Goal: Navigation & Orientation: Find specific page/section

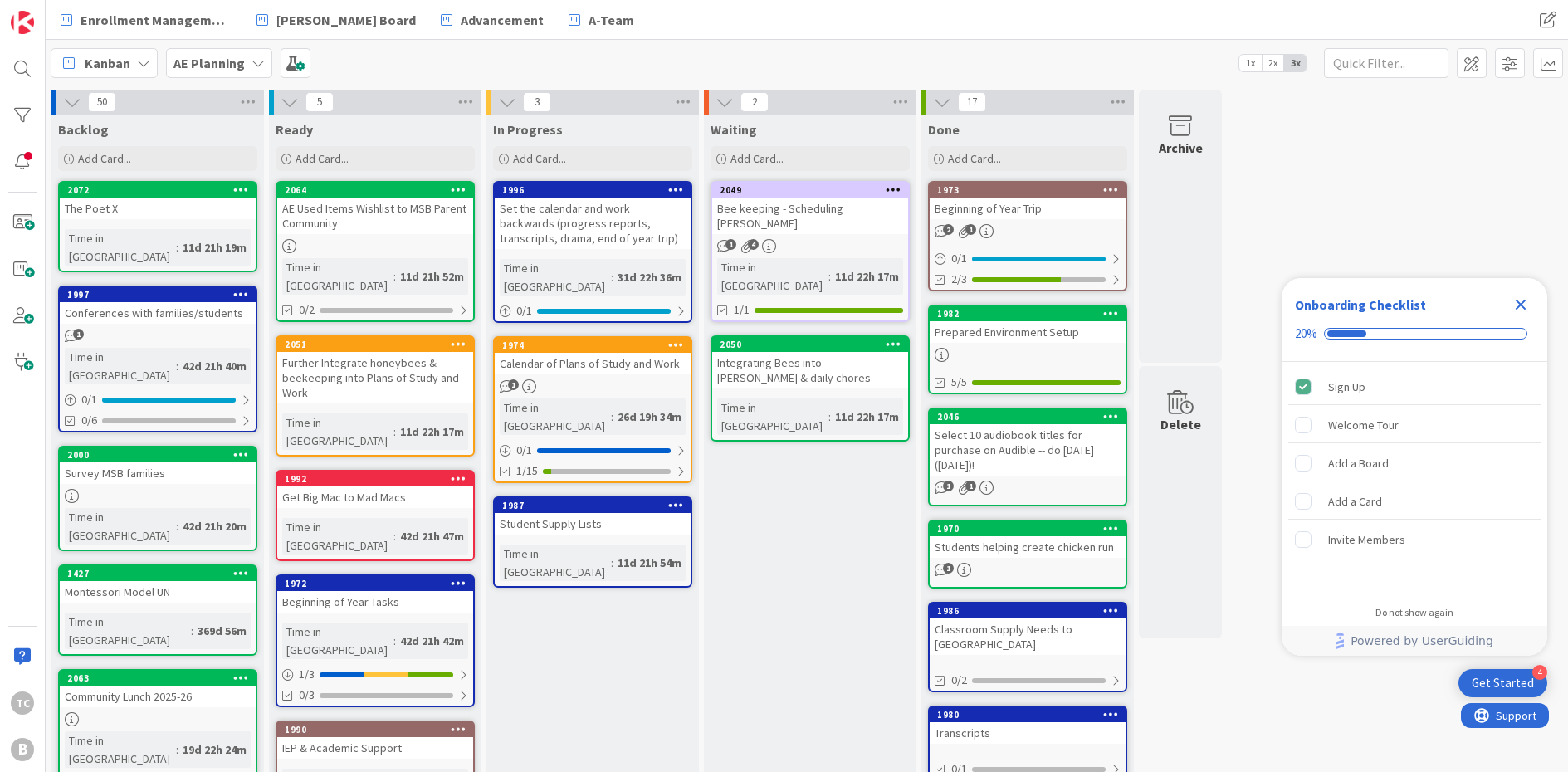
click at [1219, 310] on icon "Close Checklist" at bounding box center [1520, 304] width 20 height 20
click at [251, 58] on icon at bounding box center [258, 63] width 13 height 13
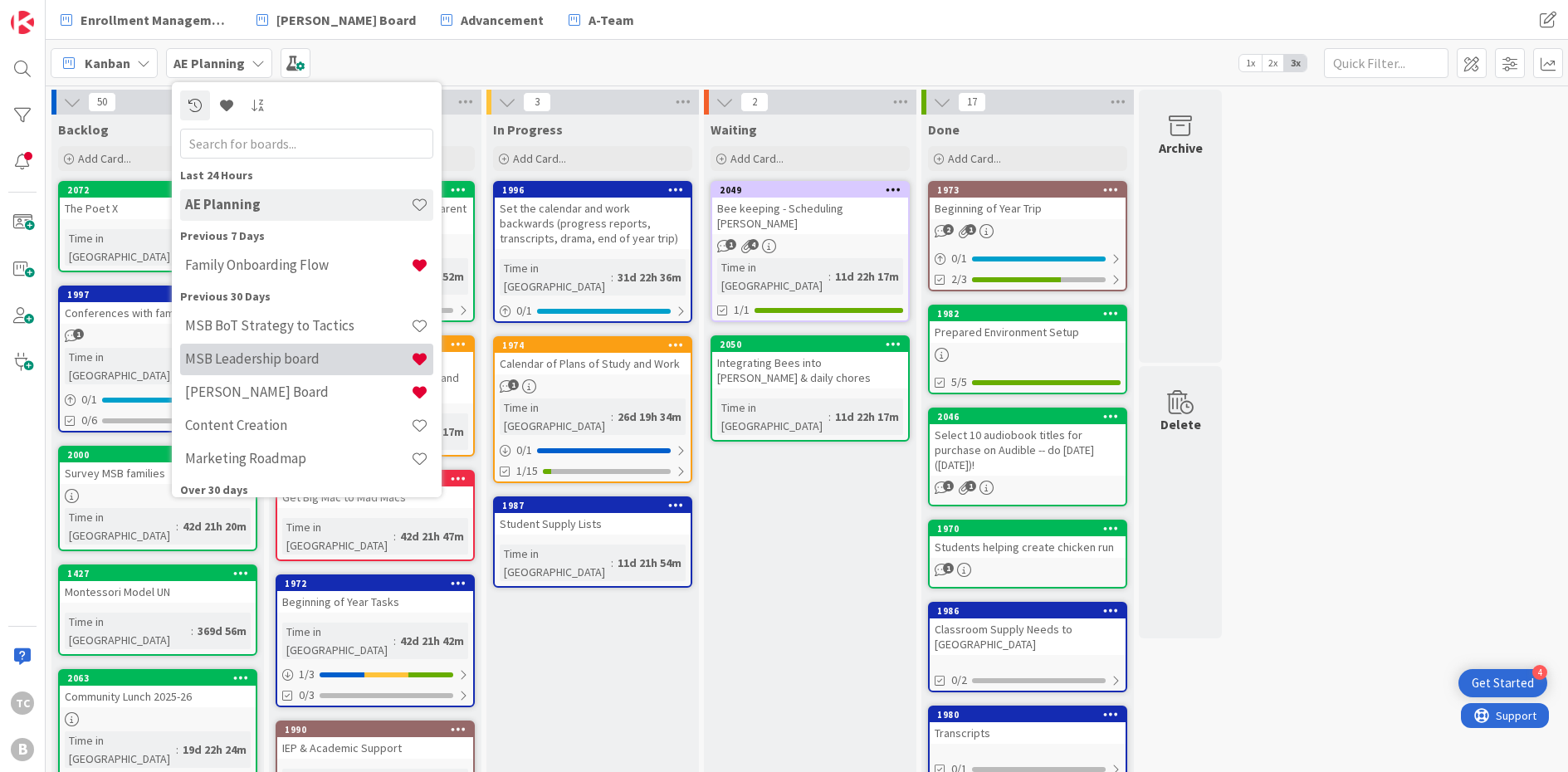
click at [276, 356] on h4 "MSB Leadership board" at bounding box center [298, 359] width 225 height 17
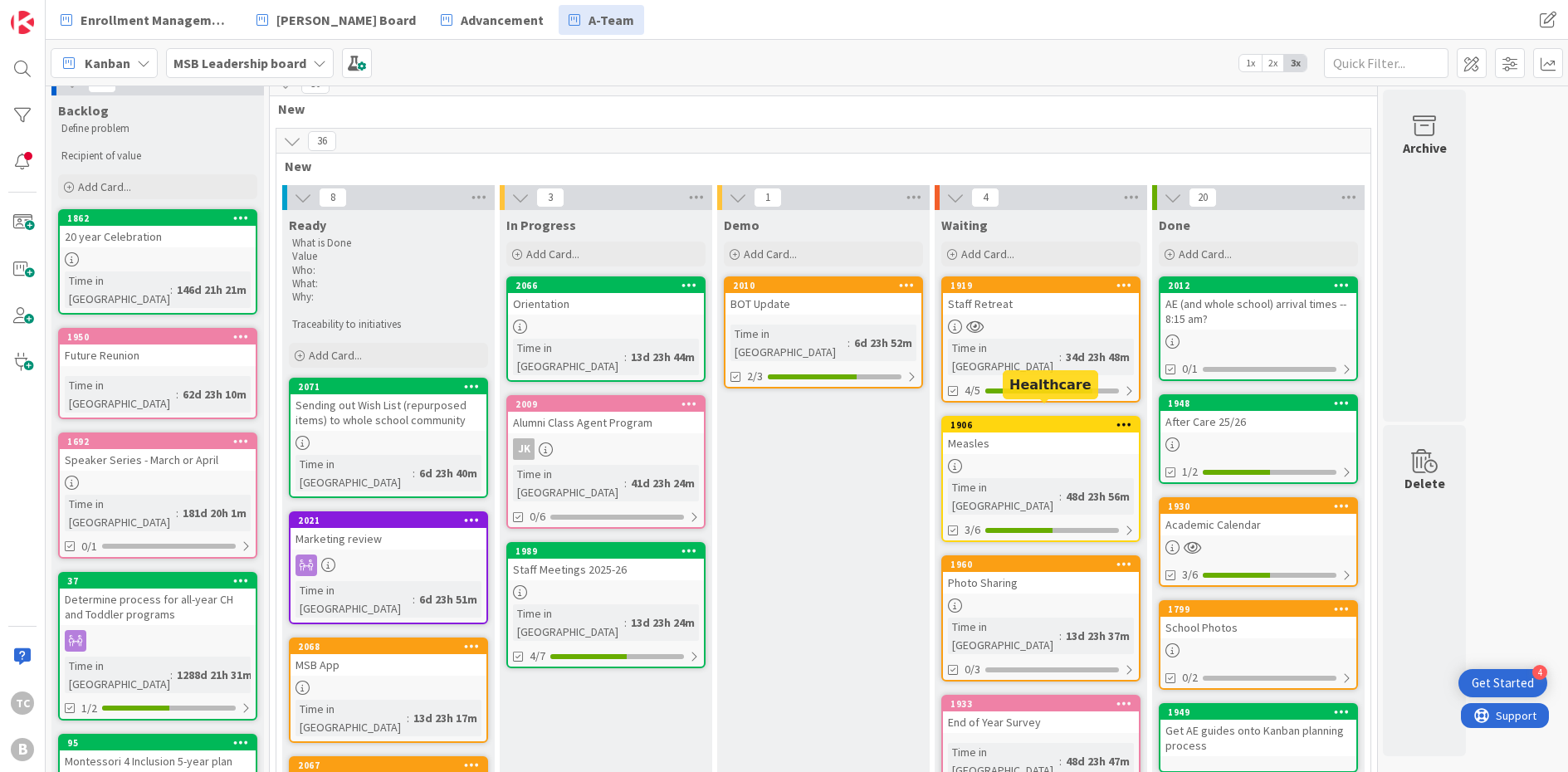
scroll to position [26, 0]
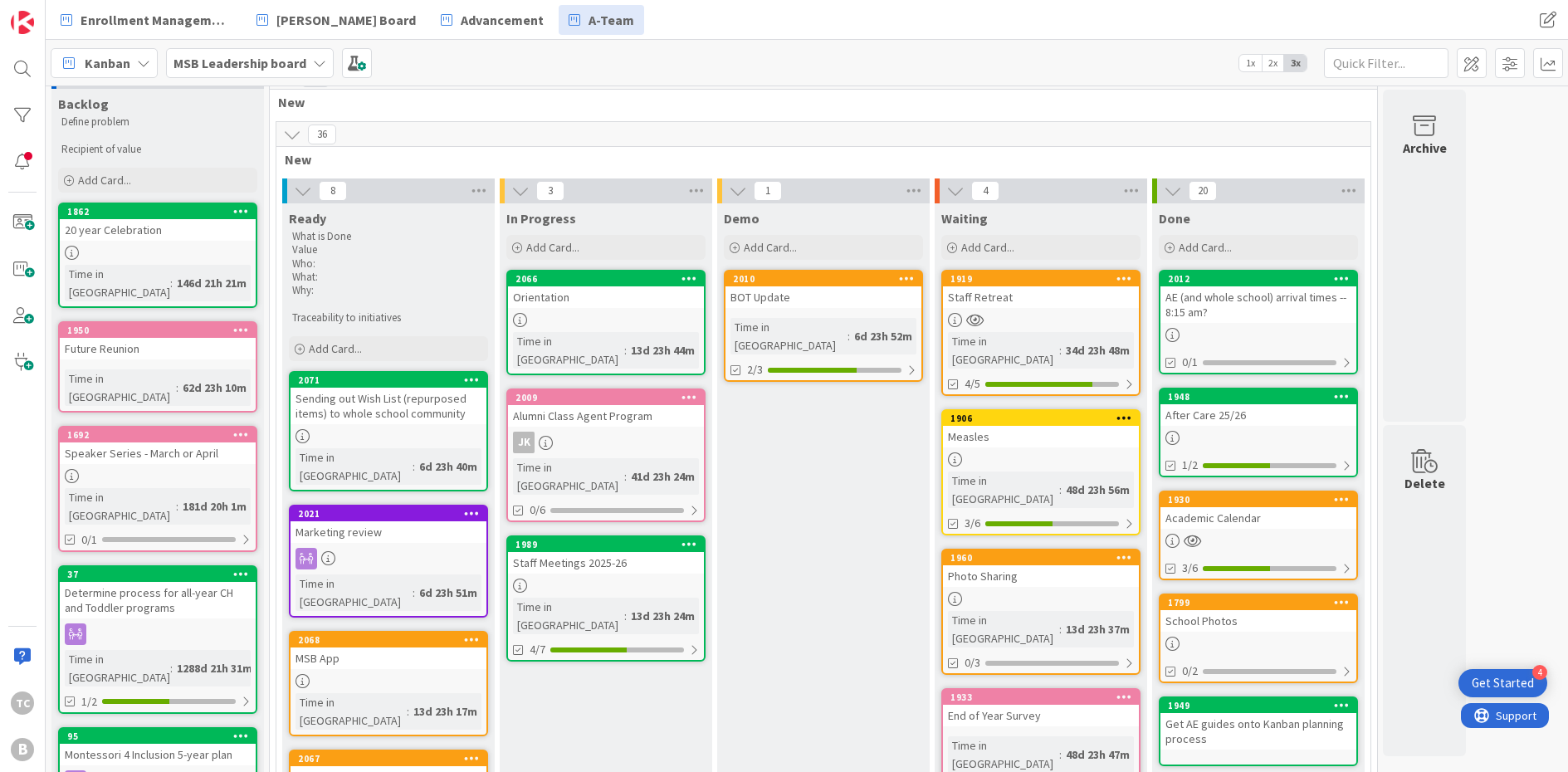
click at [1050, 288] on div "Staff Retreat" at bounding box center [1041, 297] width 196 height 21
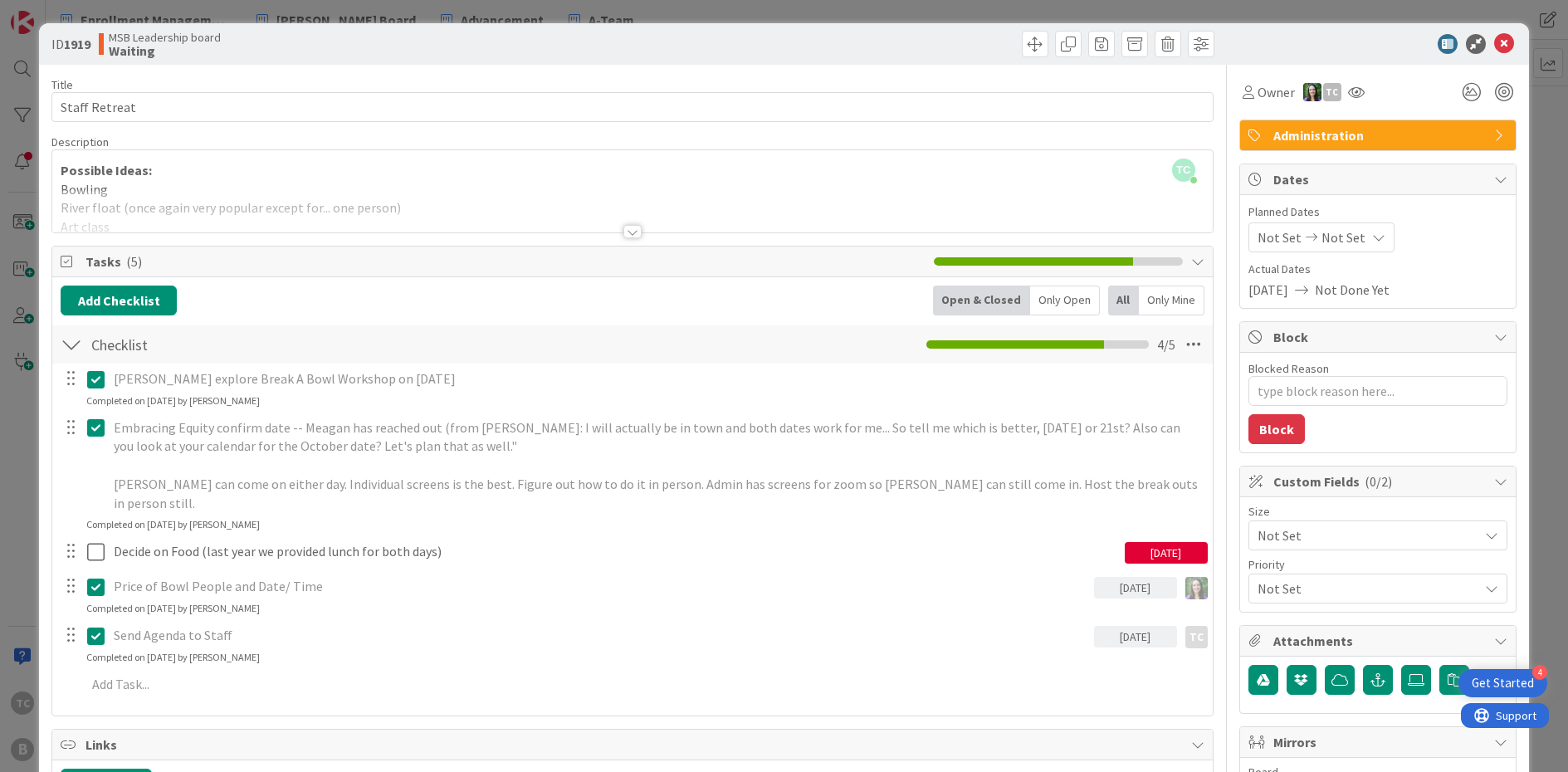
click at [629, 235] on div at bounding box center [632, 232] width 19 height 13
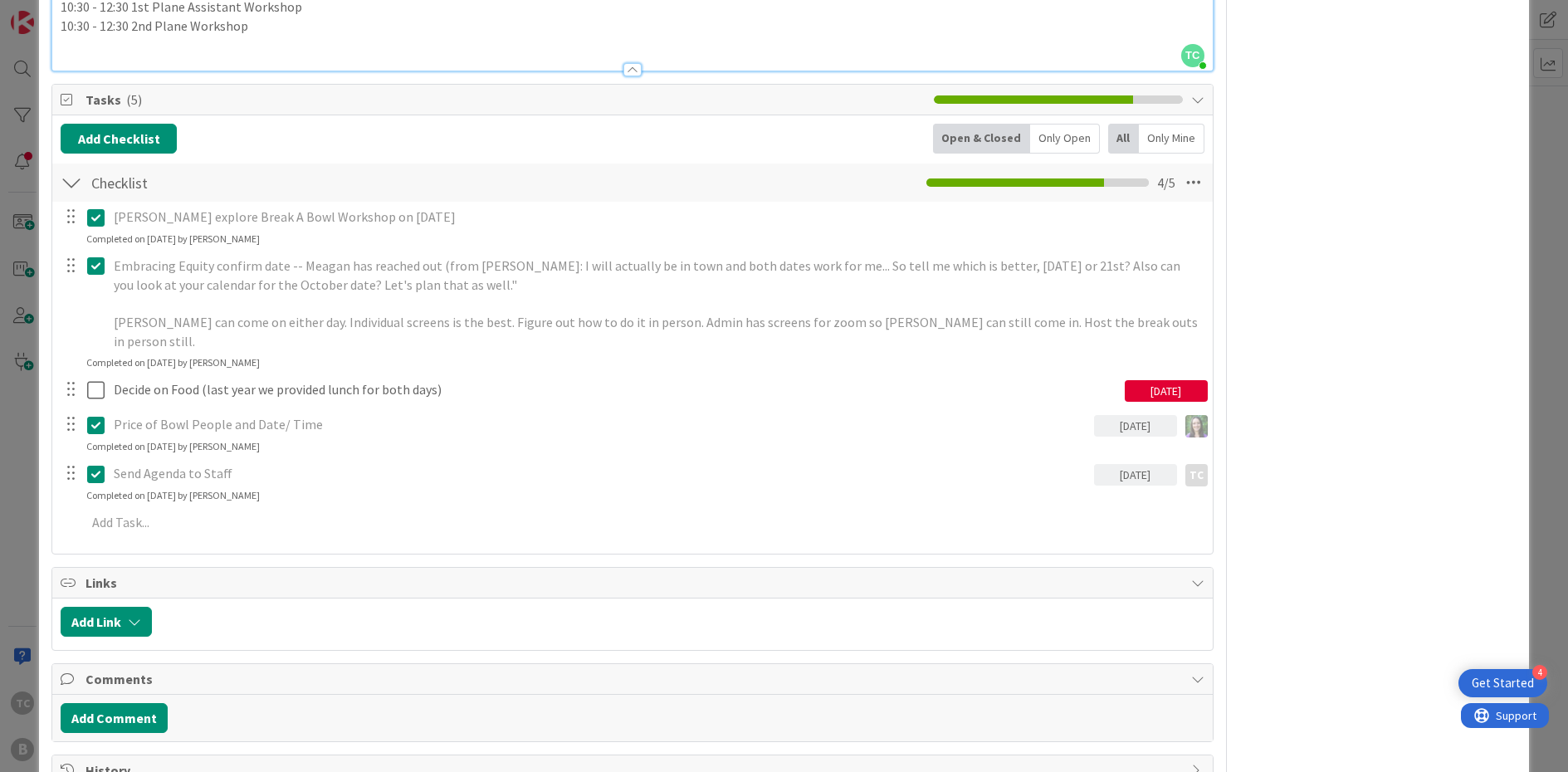
scroll to position [1004, 0]
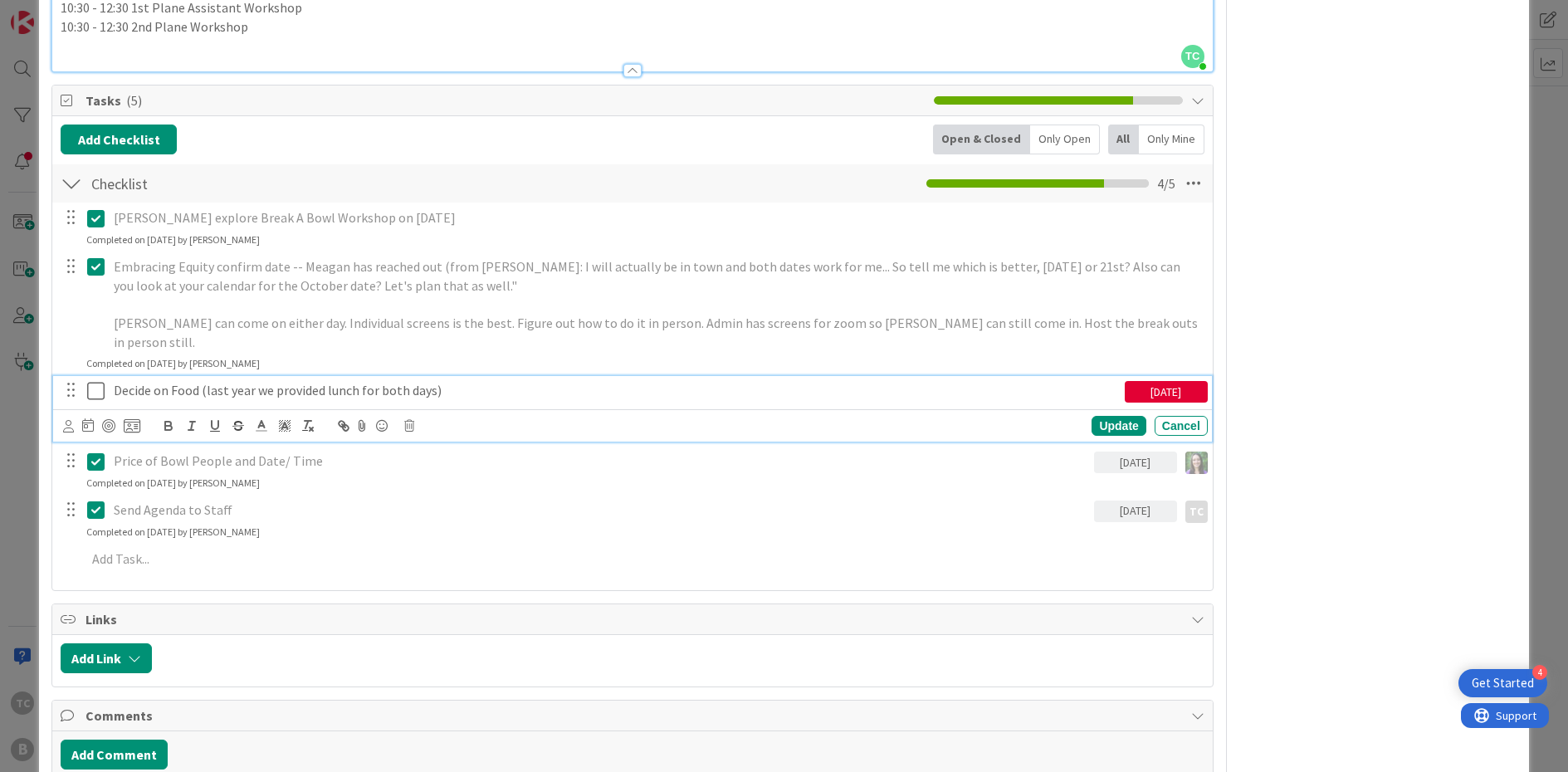
click at [96, 381] on icon at bounding box center [100, 390] width 25 height 20
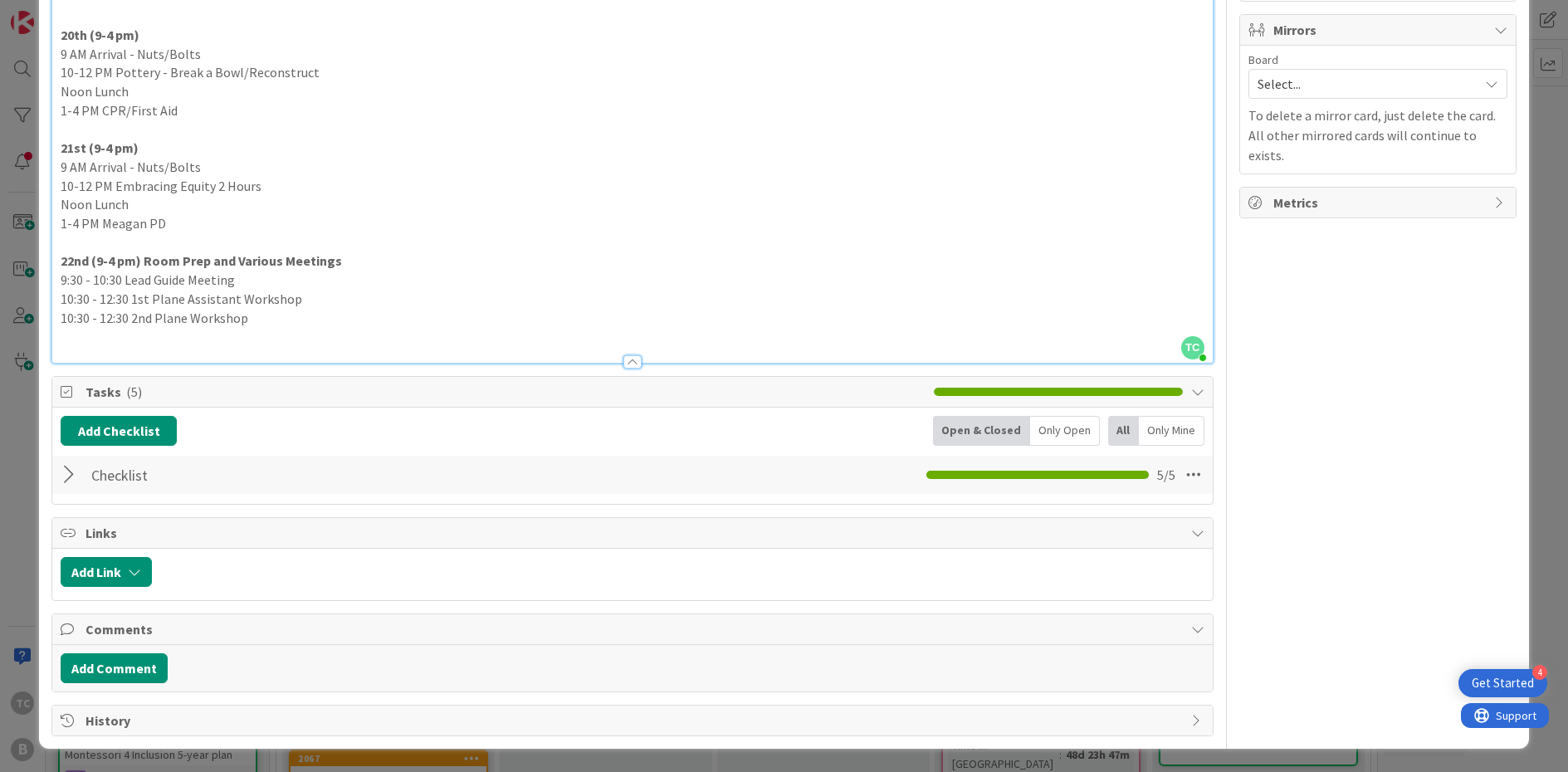
scroll to position [684, 0]
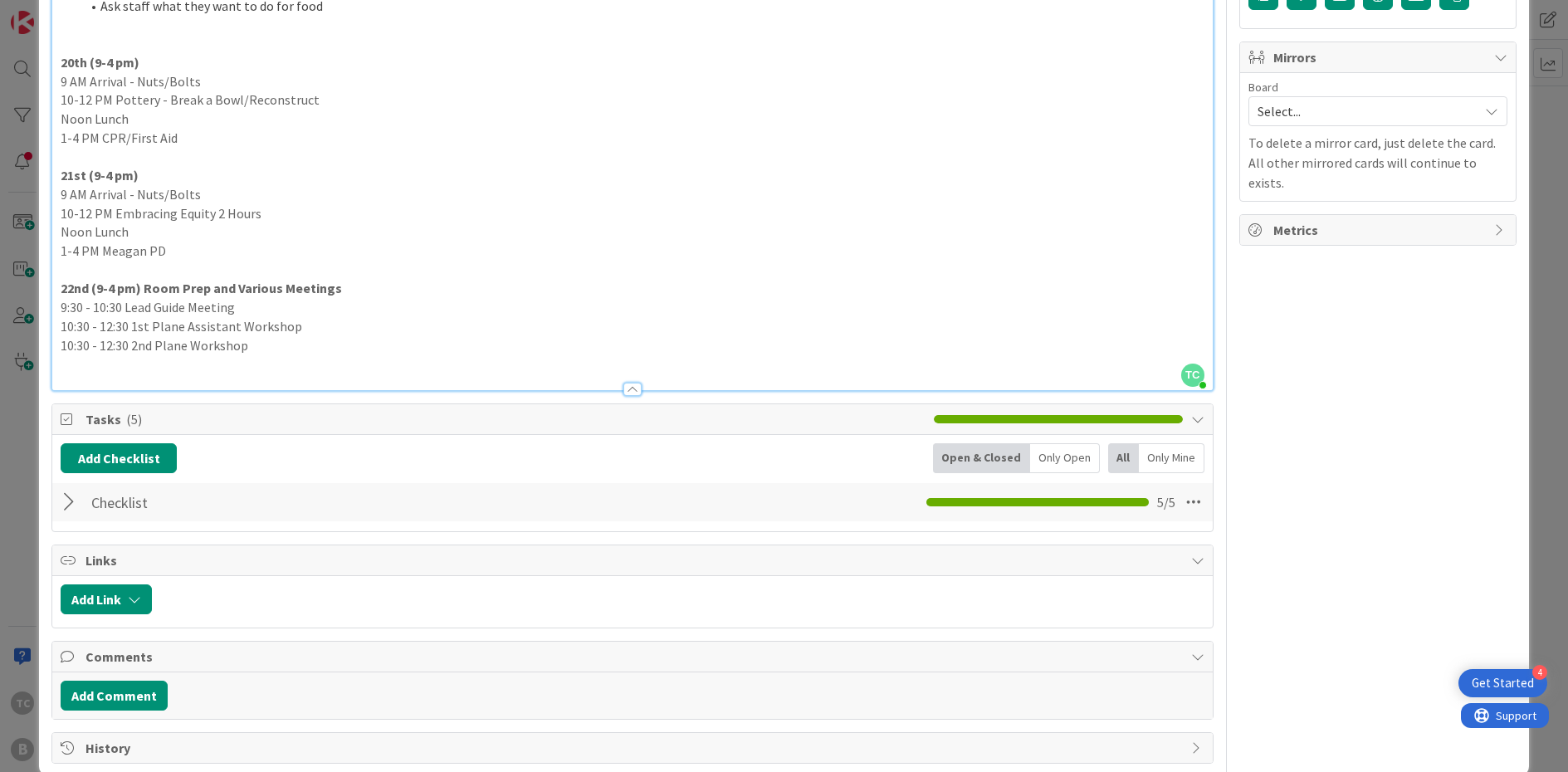
click at [64, 487] on div at bounding box center [71, 502] width 21 height 30
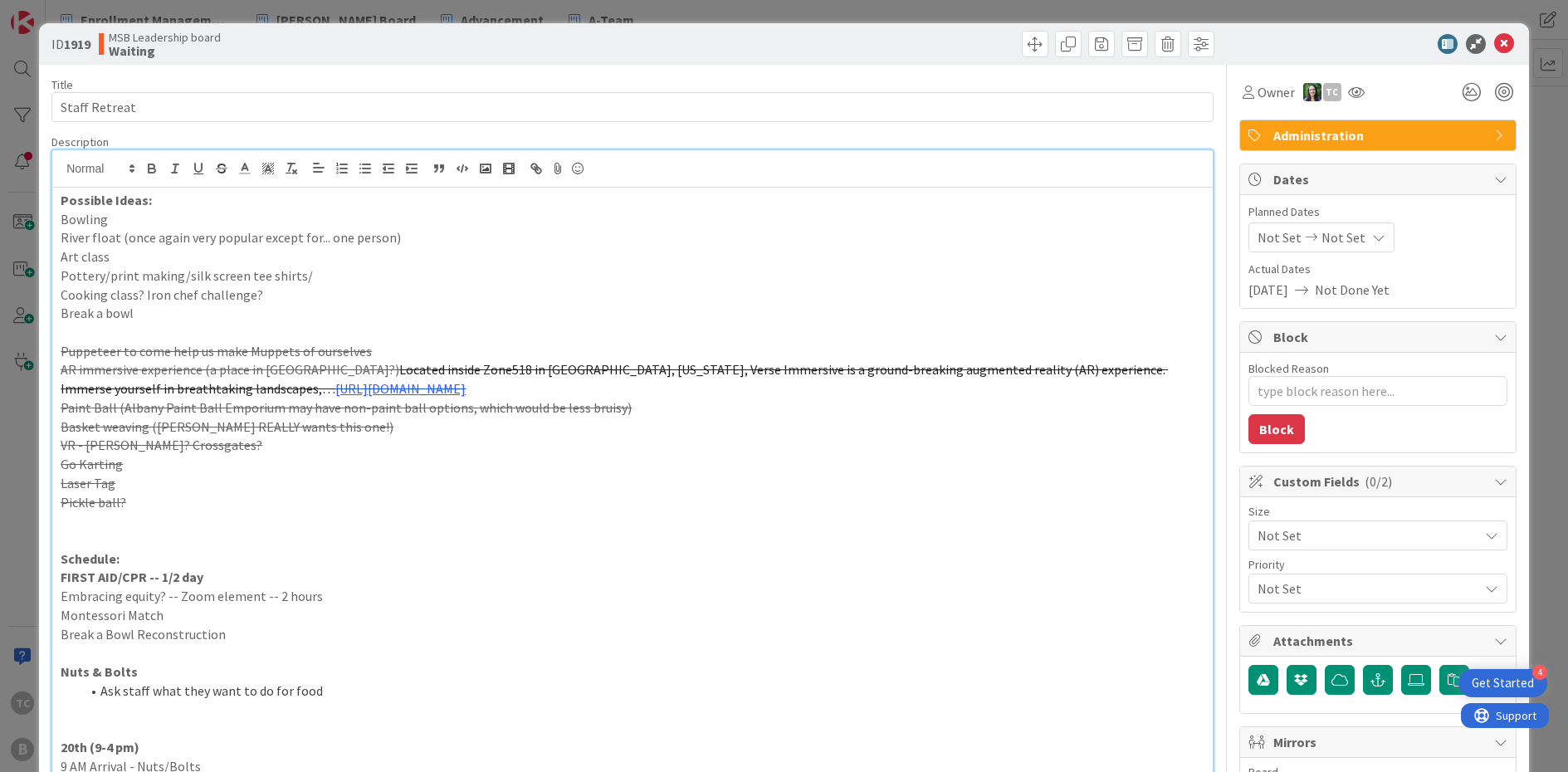
scroll to position [0, 0]
click at [1219, 39] on icon at bounding box center [1503, 44] width 20 height 20
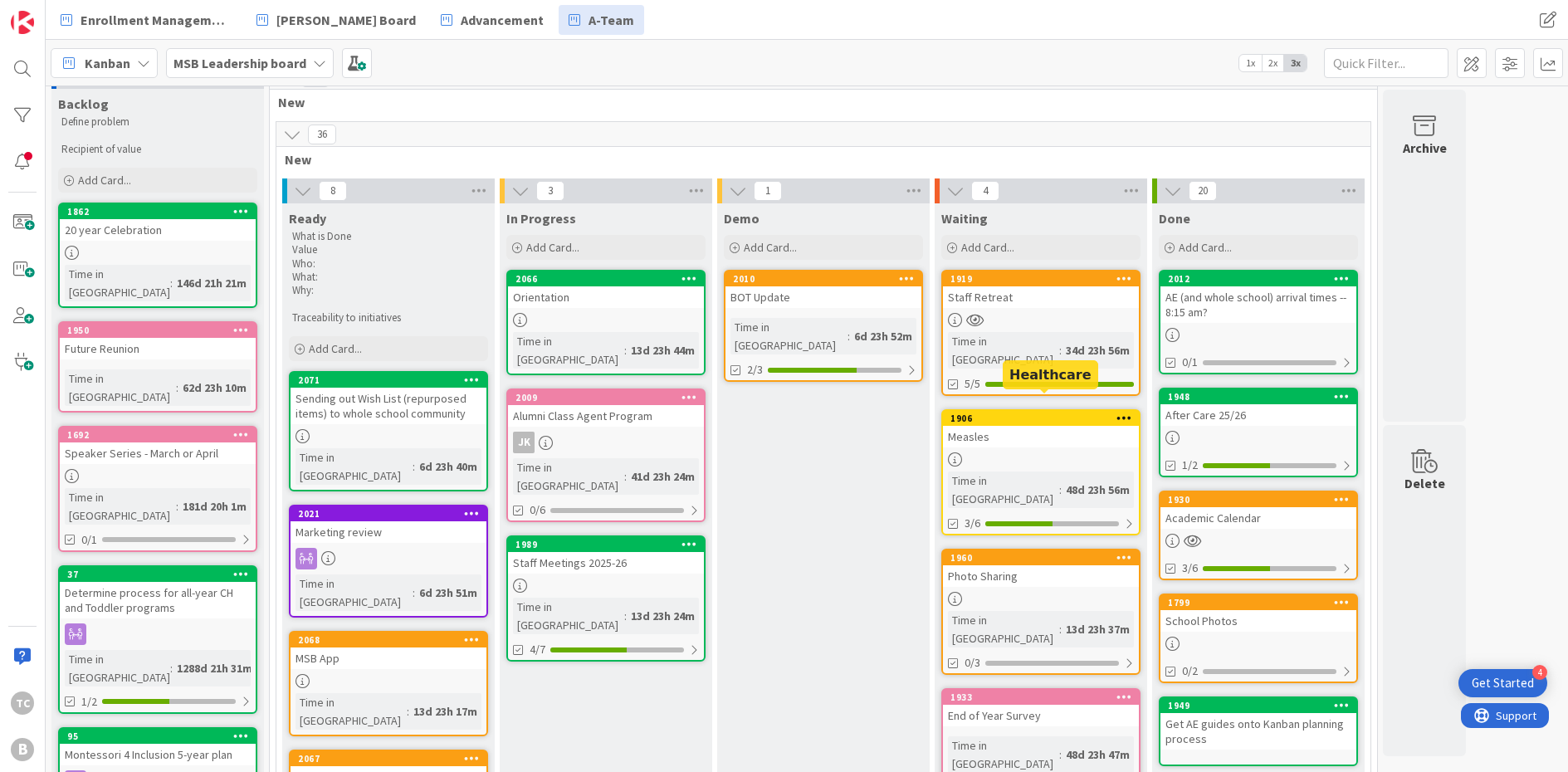
click at [993, 413] on div "1906" at bounding box center [1045, 418] width 188 height 11
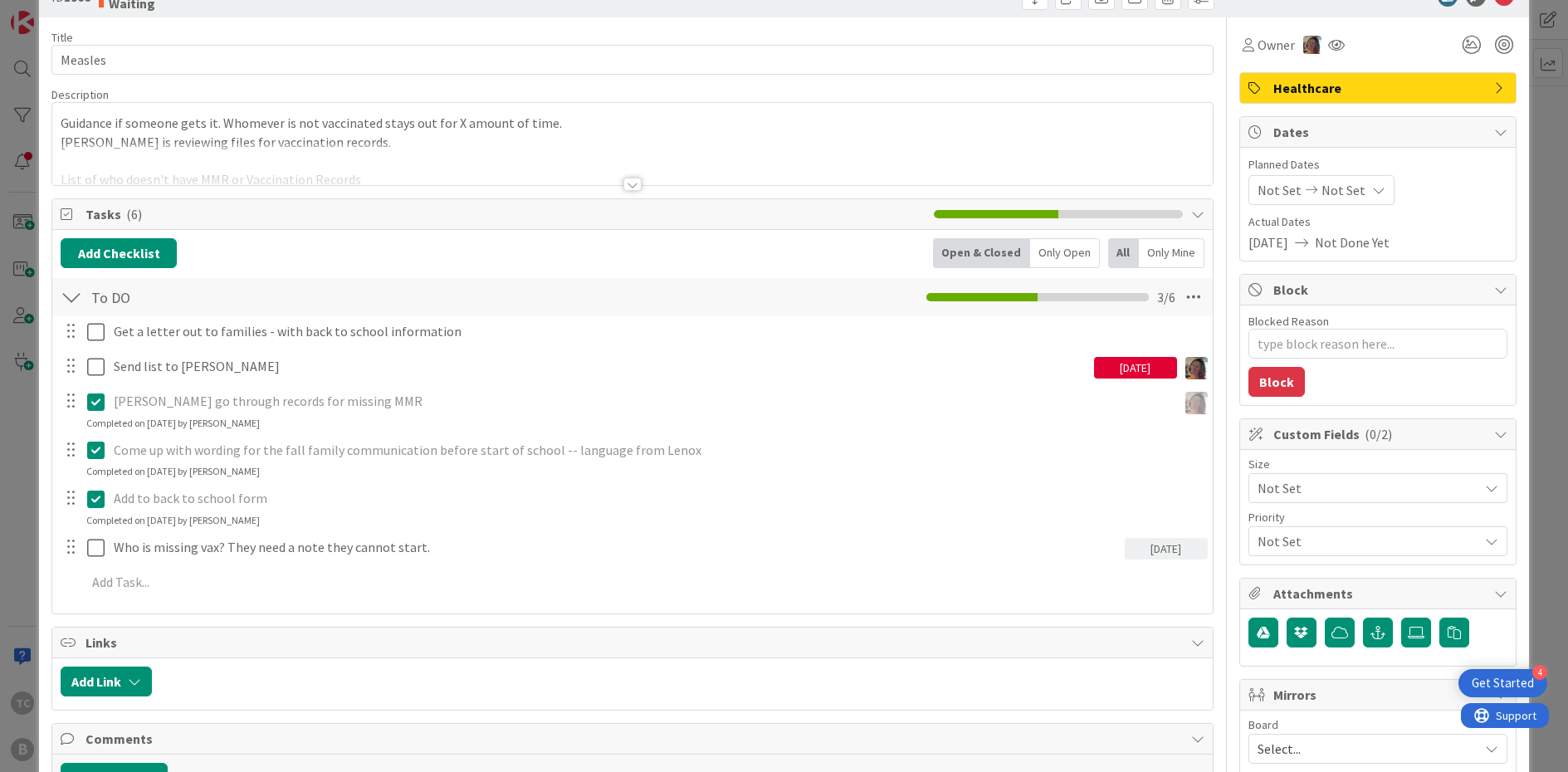
scroll to position [52, 0]
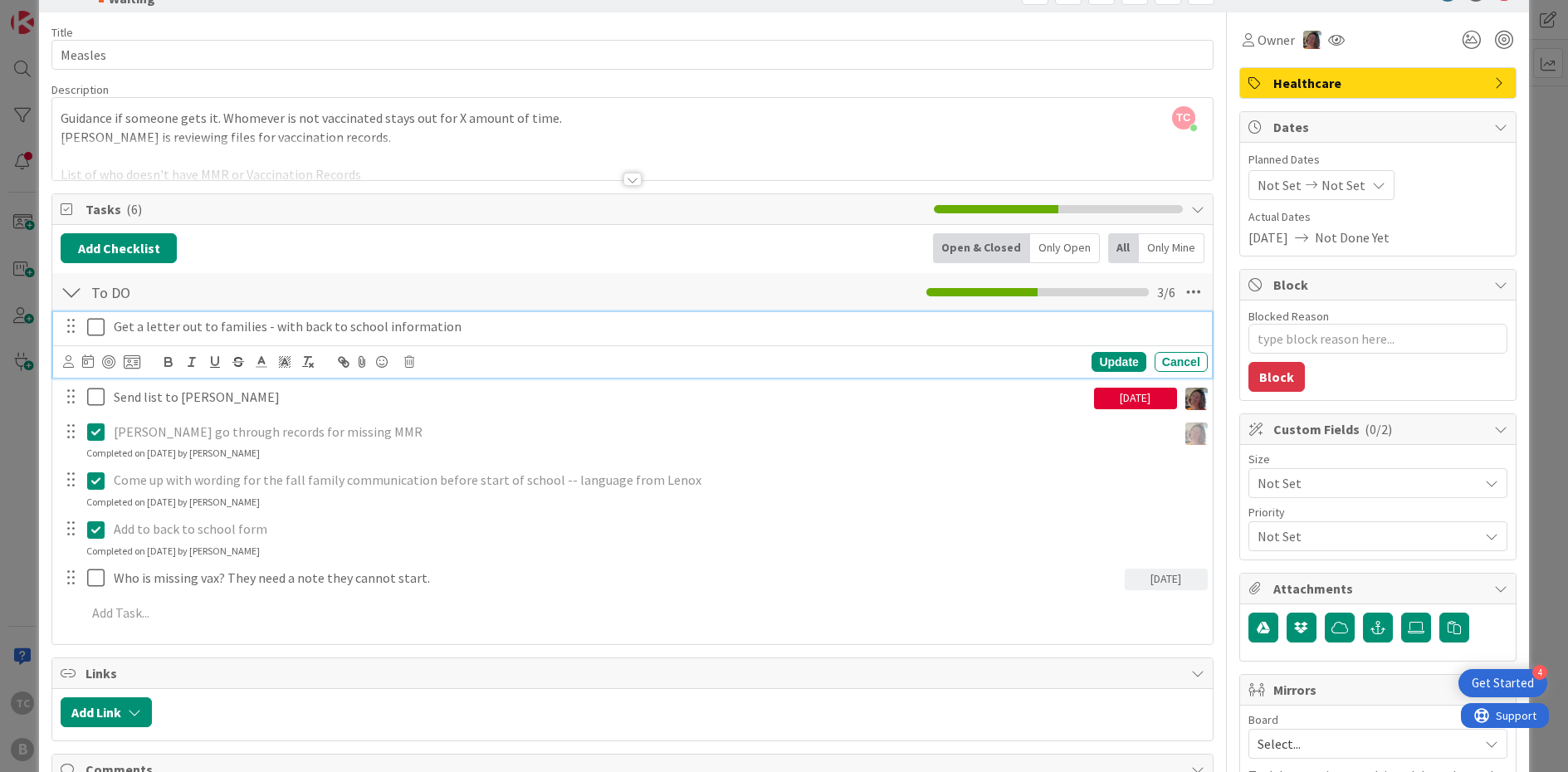
click at [98, 330] on icon at bounding box center [100, 326] width 25 height 20
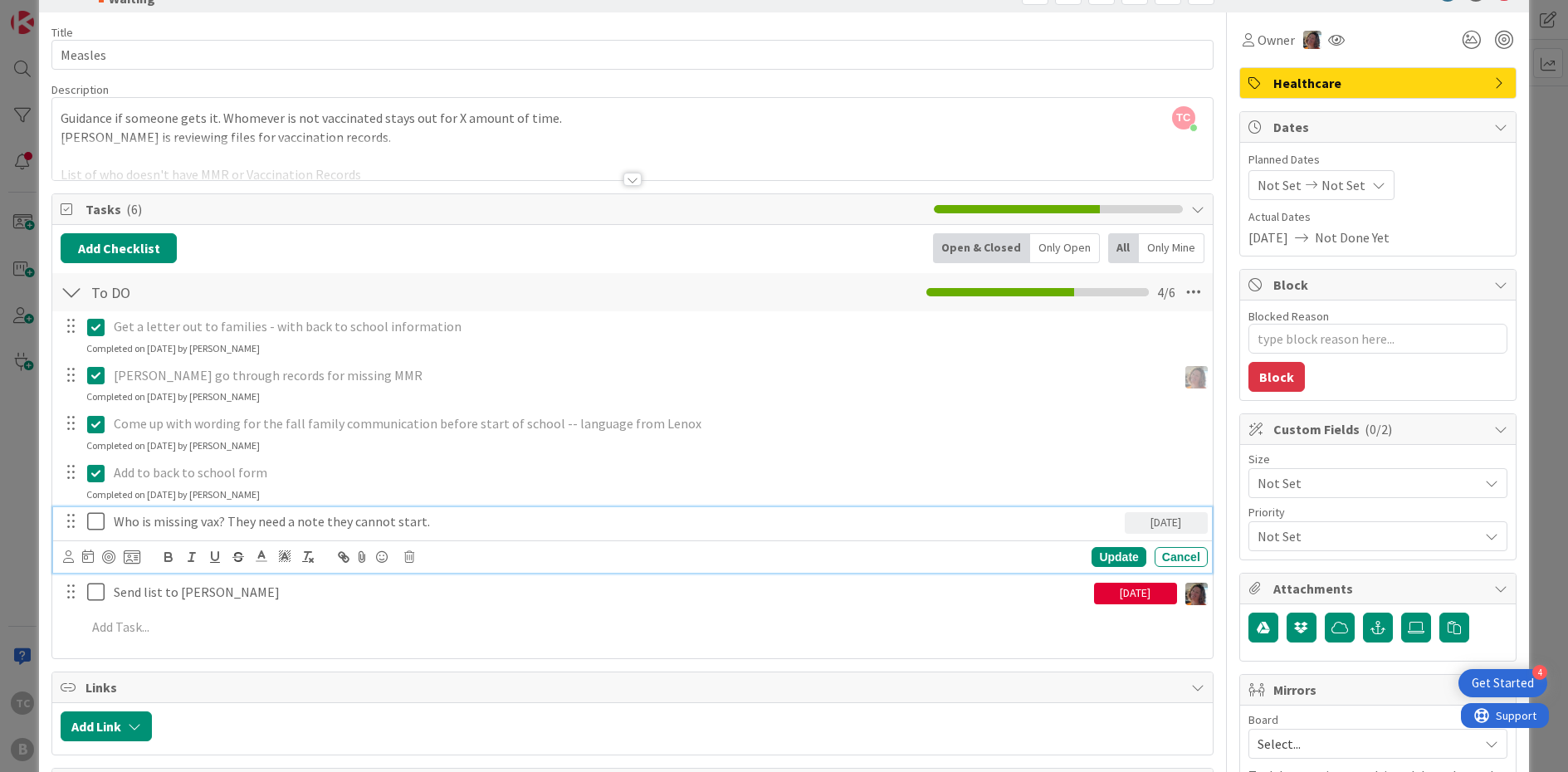
click at [336, 521] on p "Who is missing vax? They need a note they cannot start." at bounding box center [615, 521] width 1004 height 20
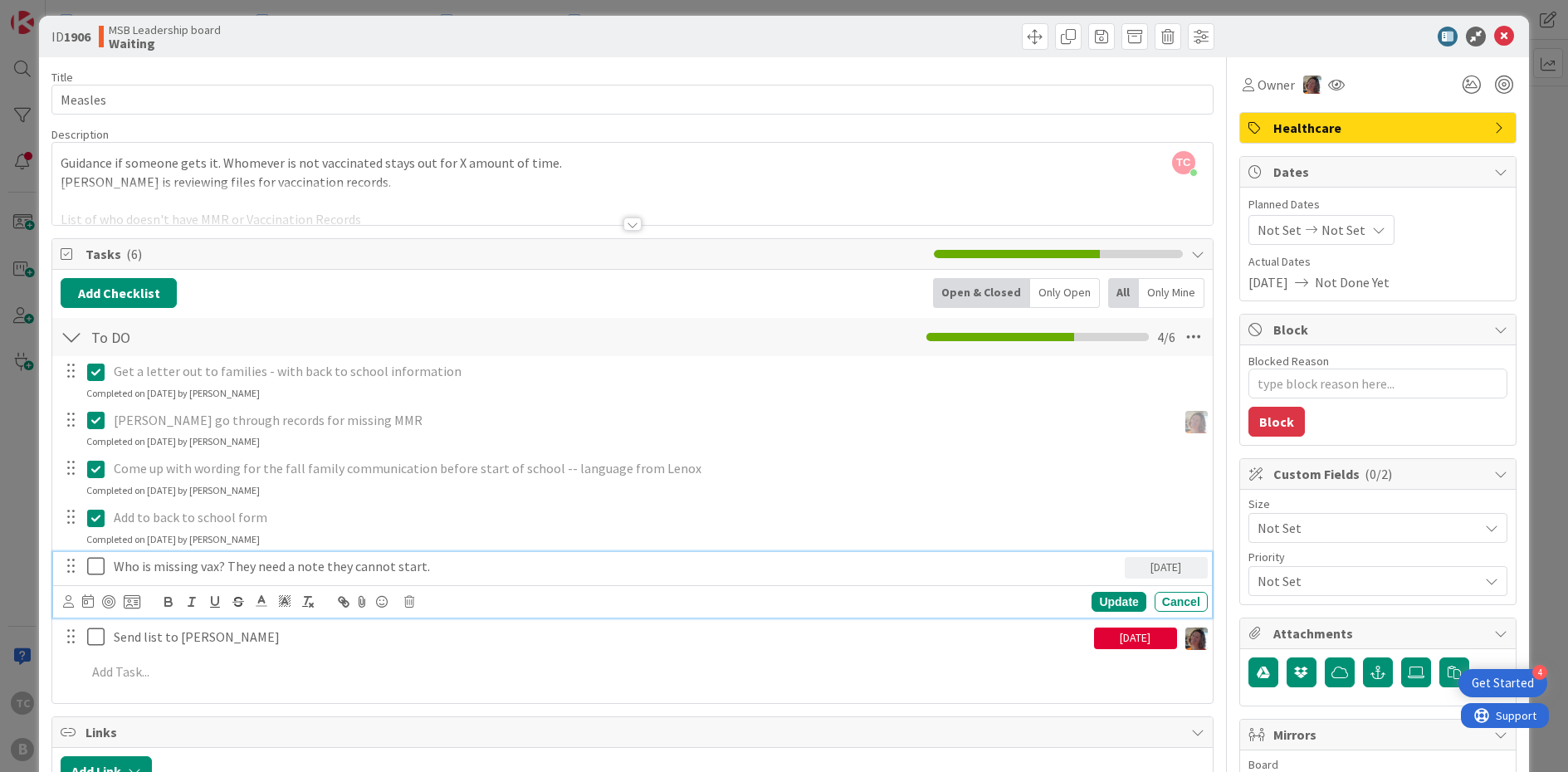
scroll to position [4, 0]
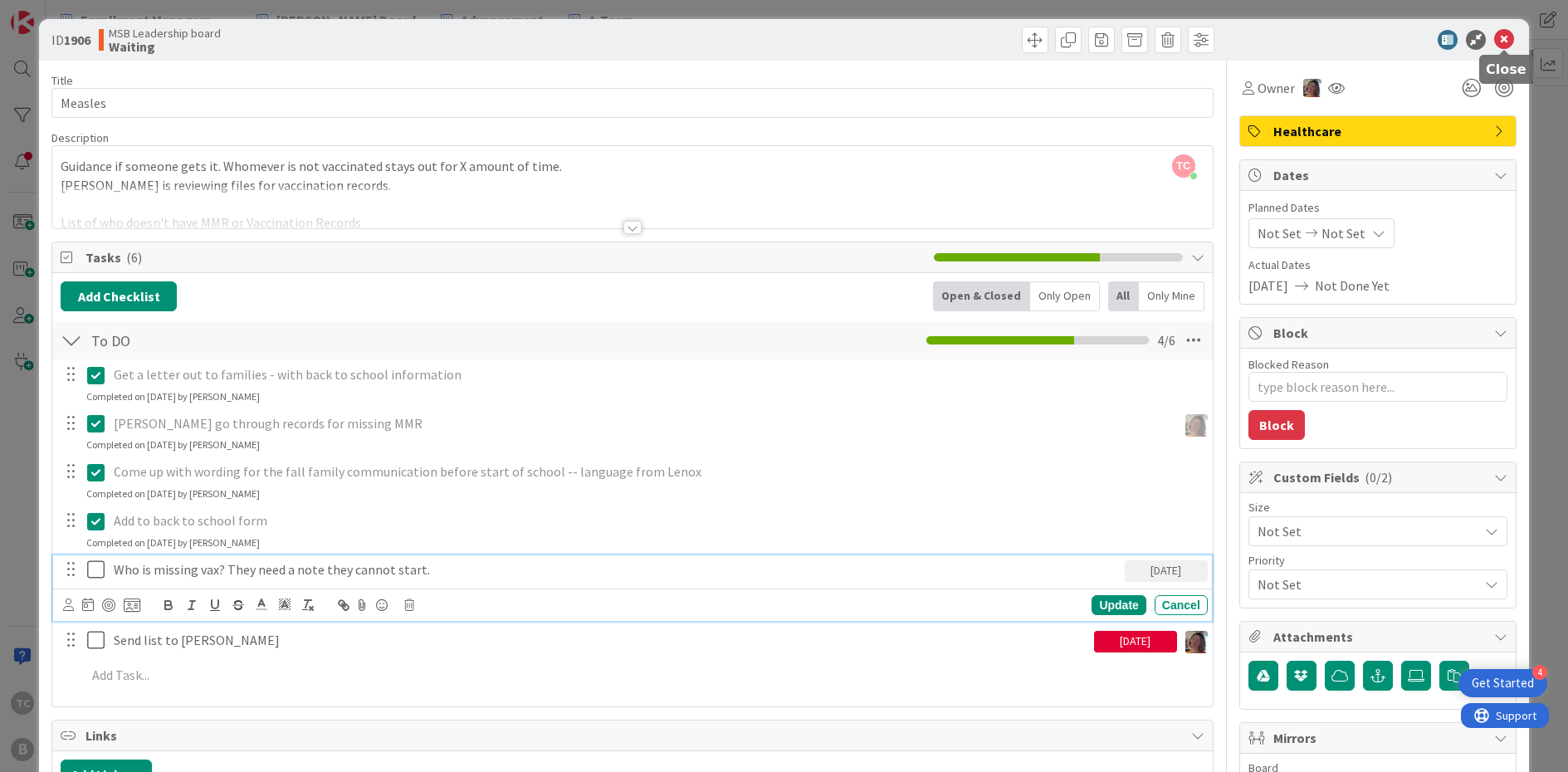
click at [1219, 39] on icon at bounding box center [1503, 39] width 20 height 20
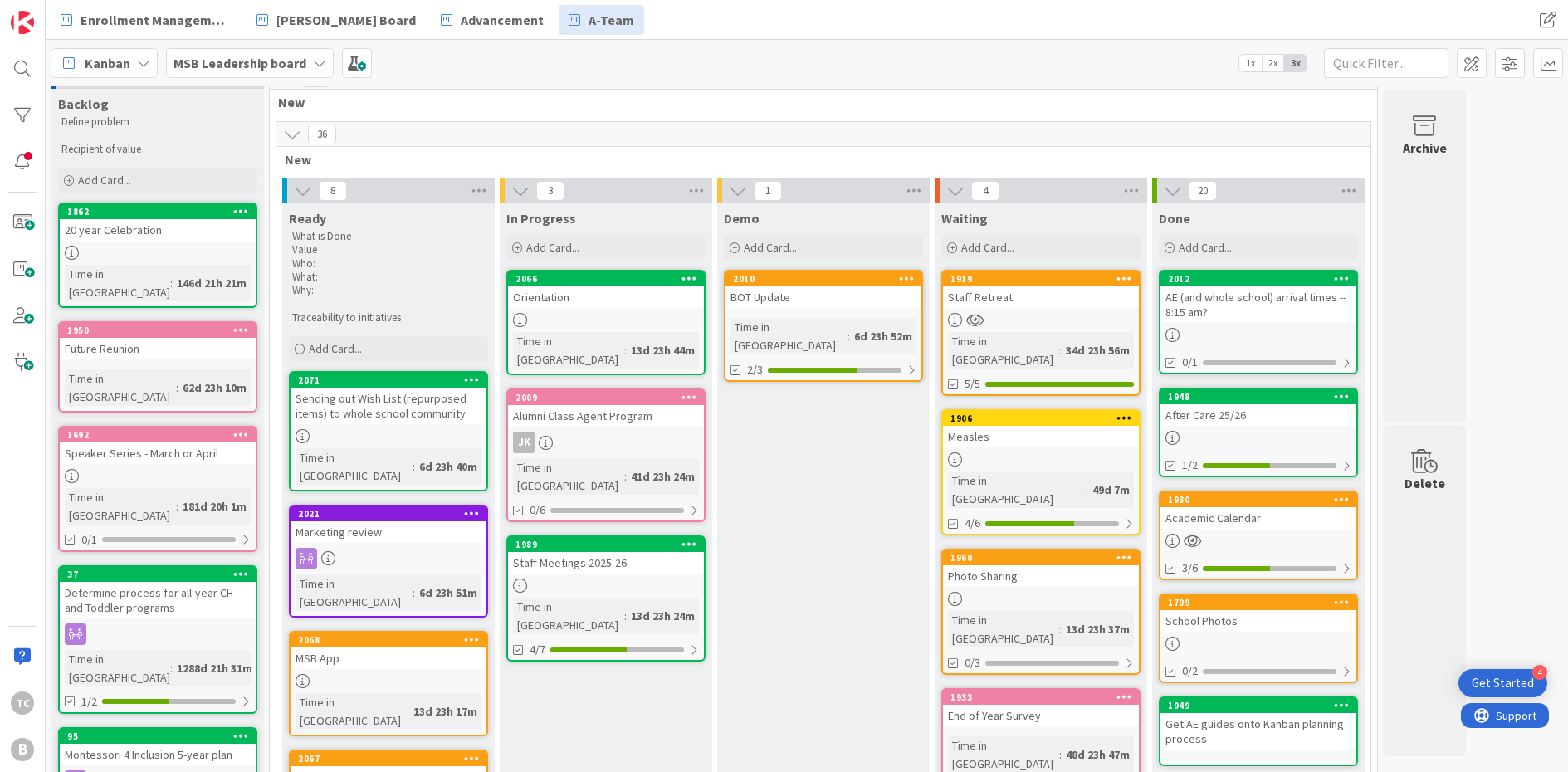
click at [1010, 550] on div "1960" at bounding box center [1041, 558] width 196 height 15
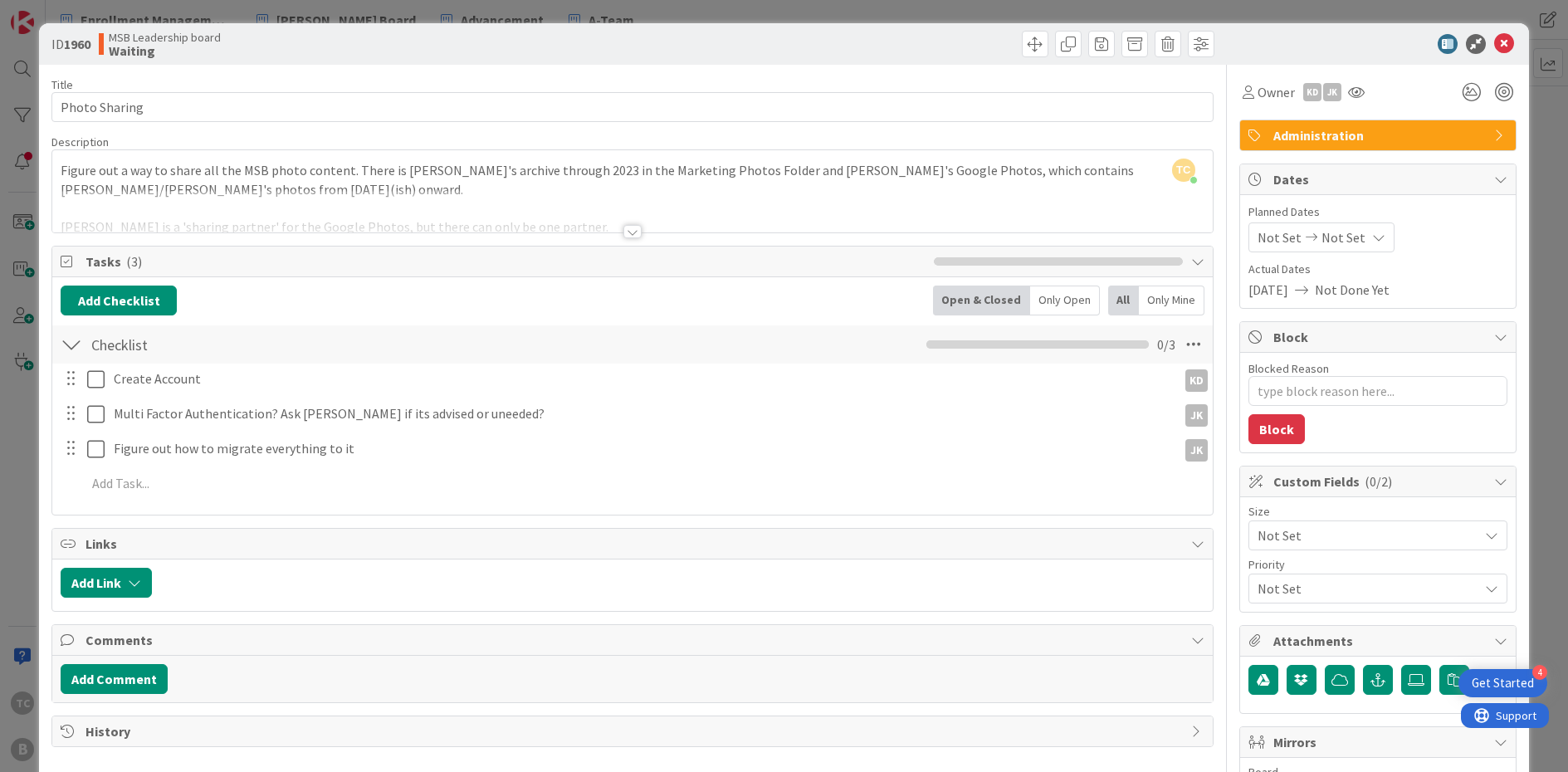
click at [628, 233] on div at bounding box center [632, 232] width 19 height 13
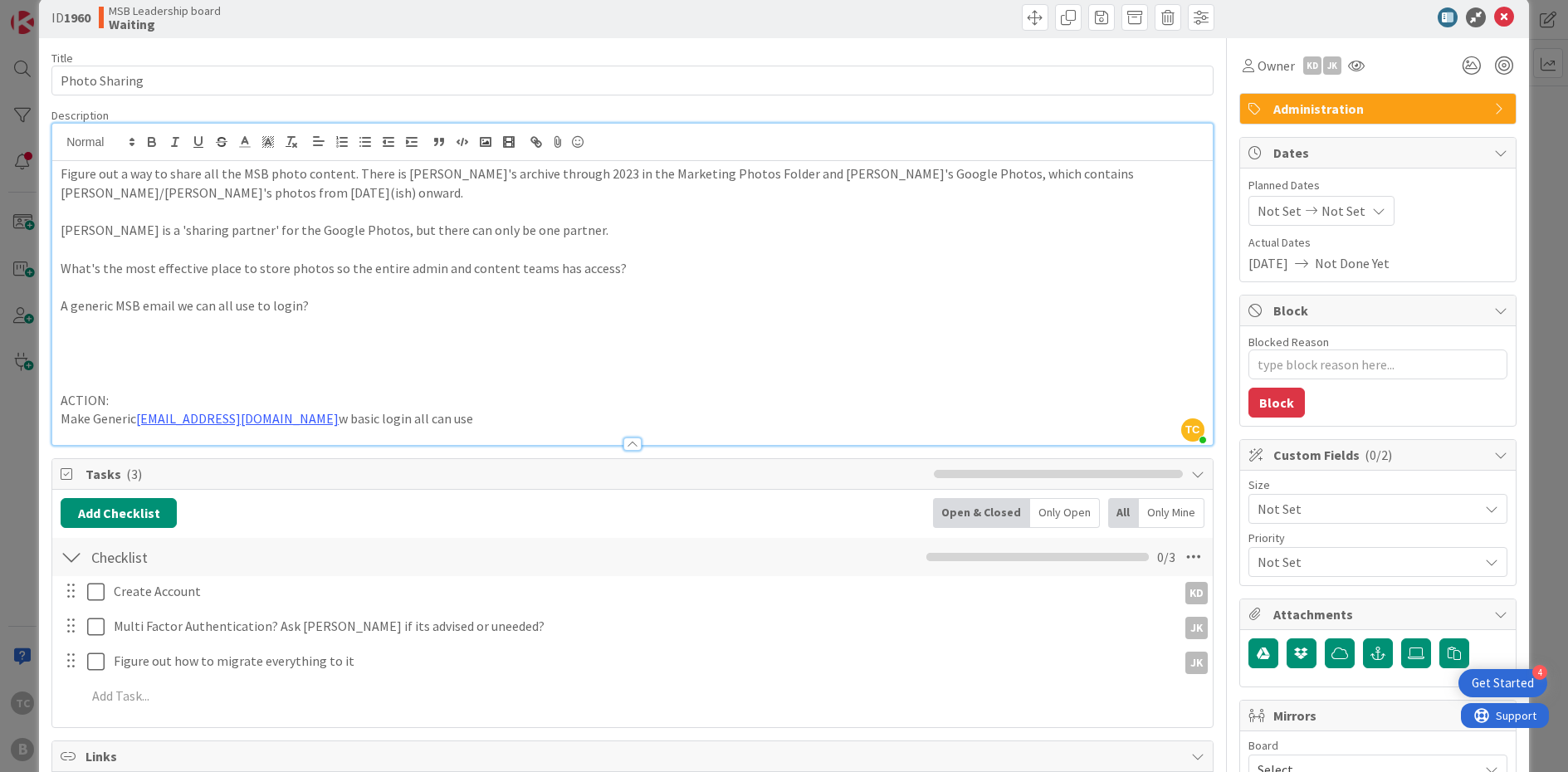
scroll to position [22, 0]
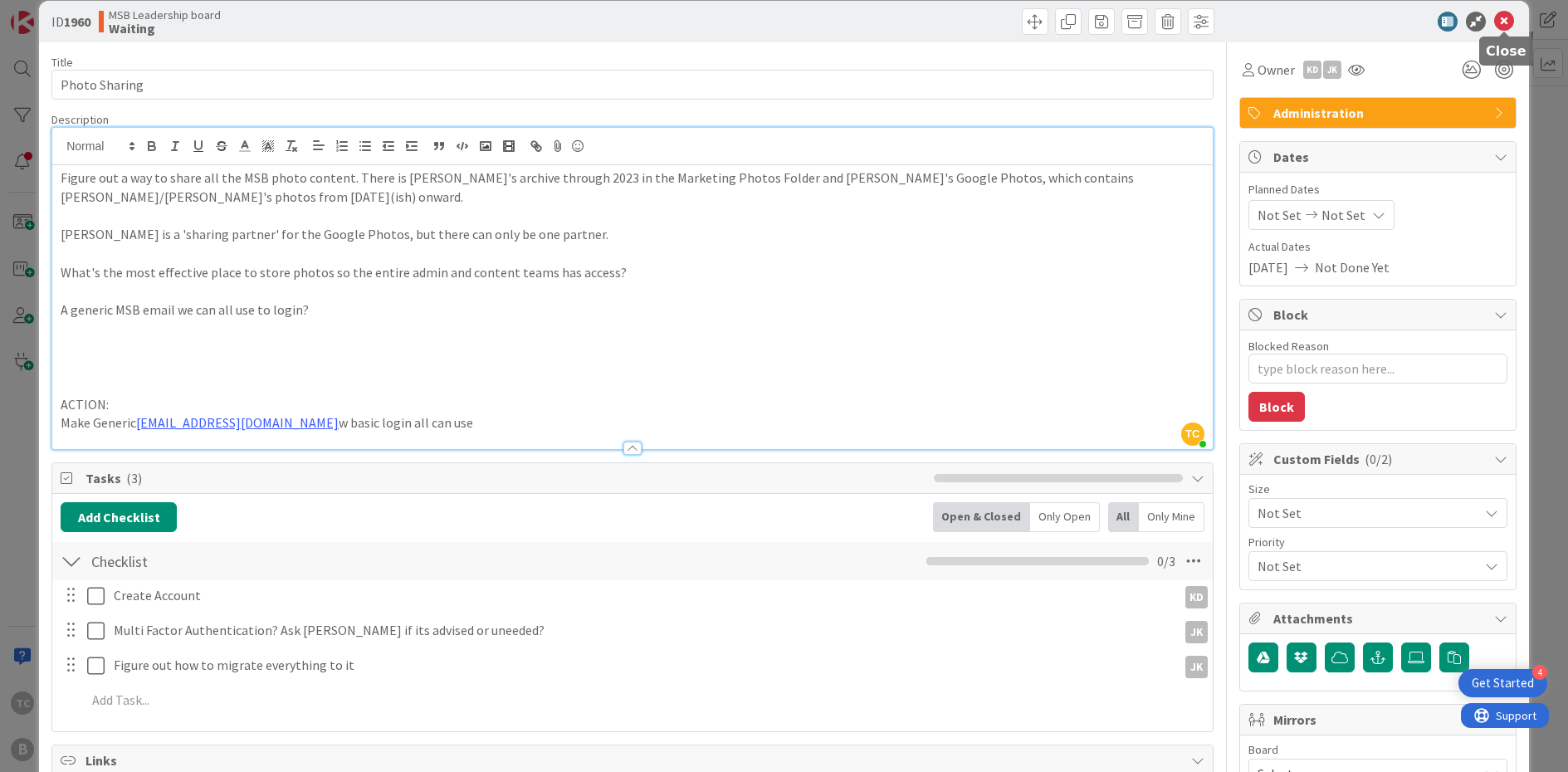
click at [1219, 20] on icon at bounding box center [1503, 20] width 20 height 20
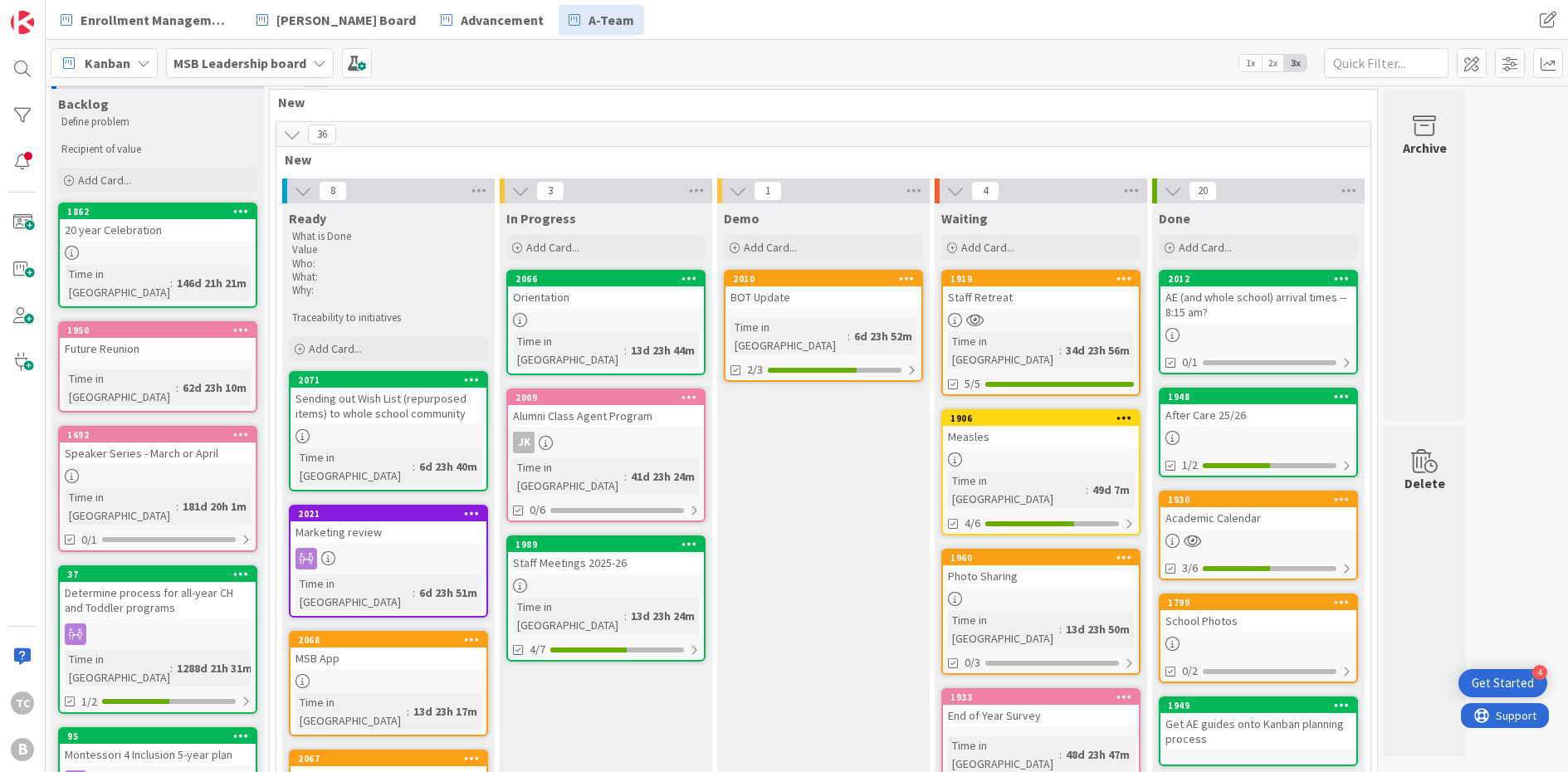
click at [1036, 653] on div "End of Year Survey" at bounding box center [1041, 715] width 196 height 21
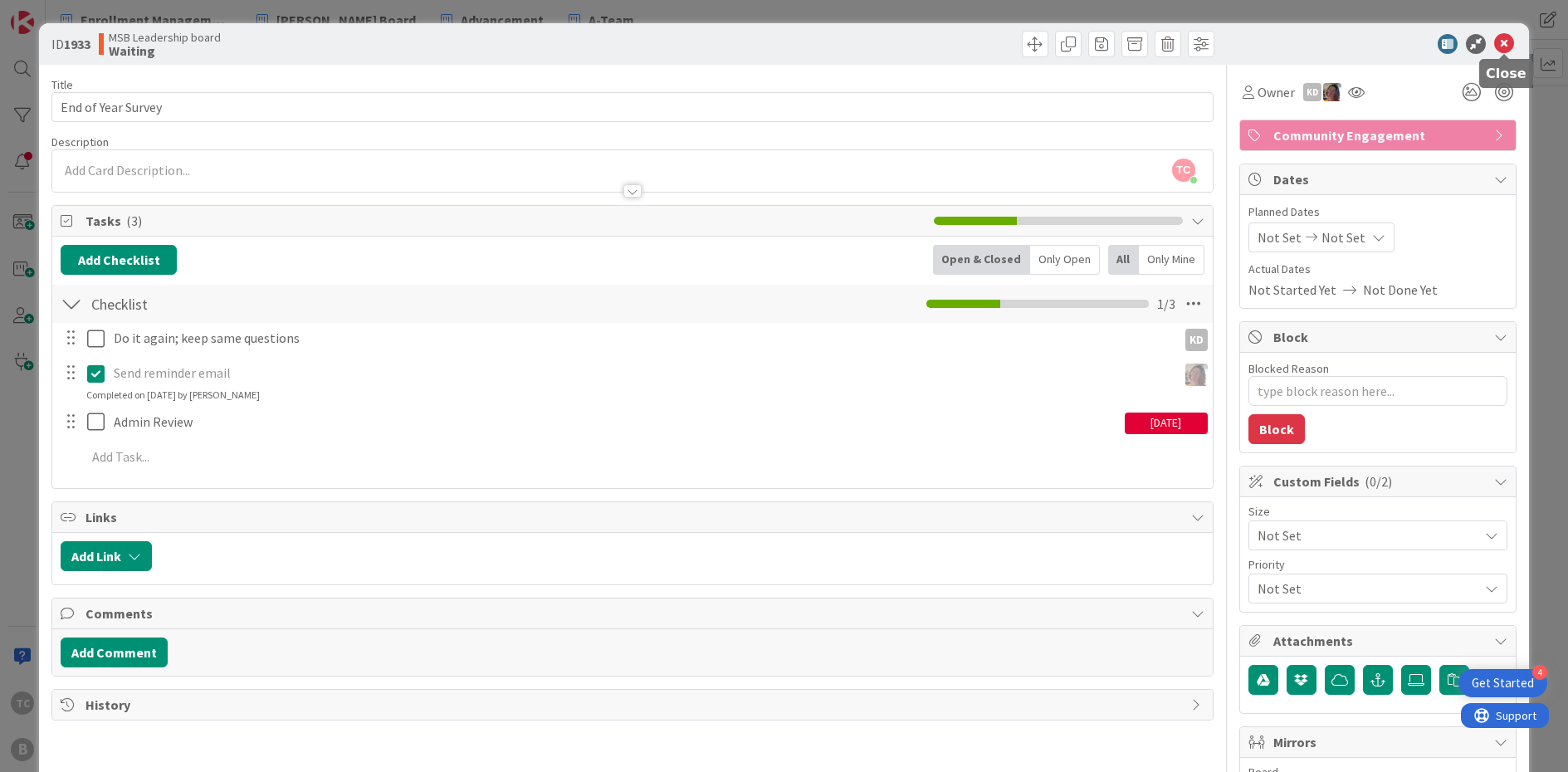
click at [1219, 42] on icon at bounding box center [1503, 44] width 20 height 20
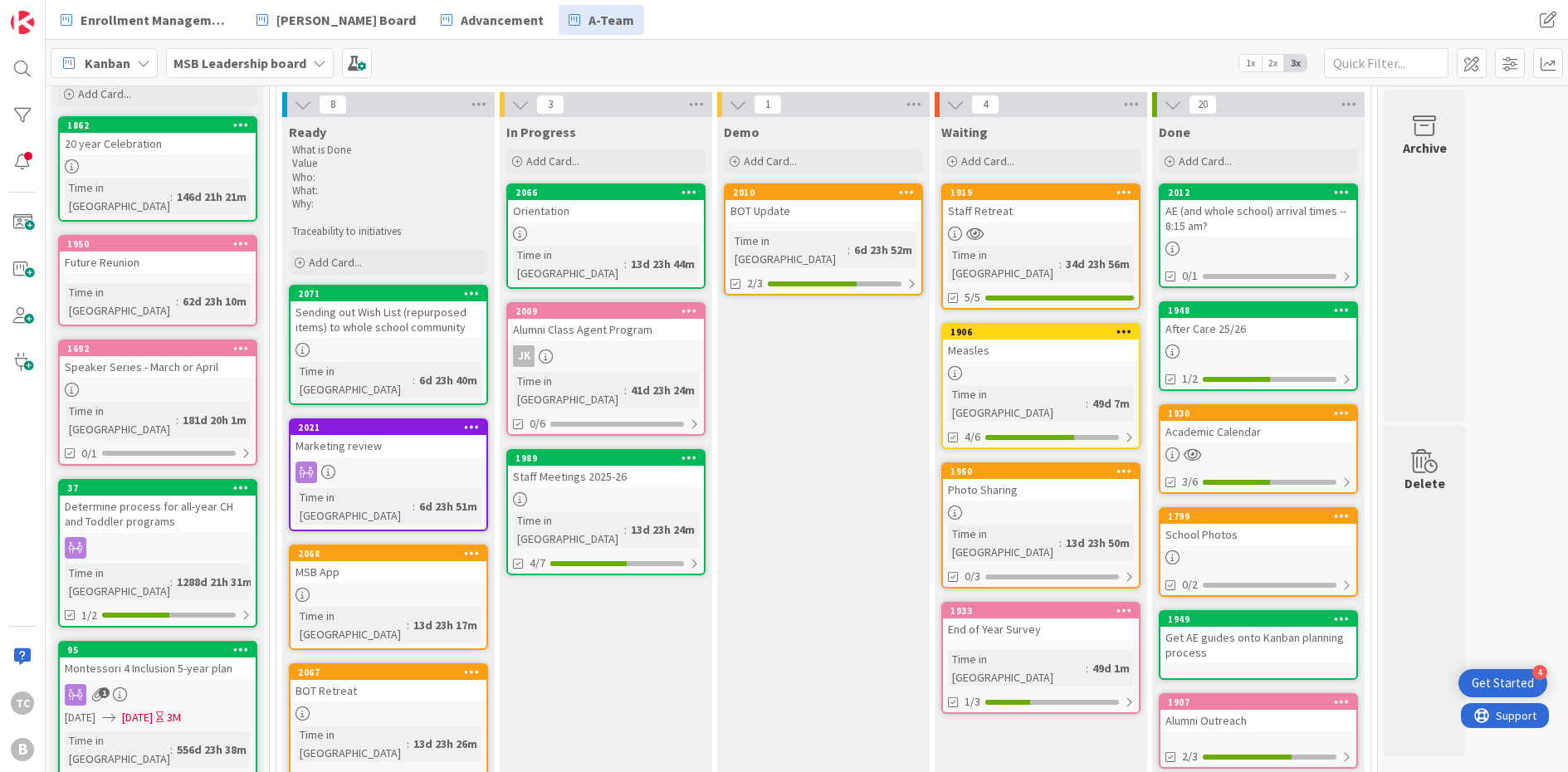
scroll to position [111, 0]
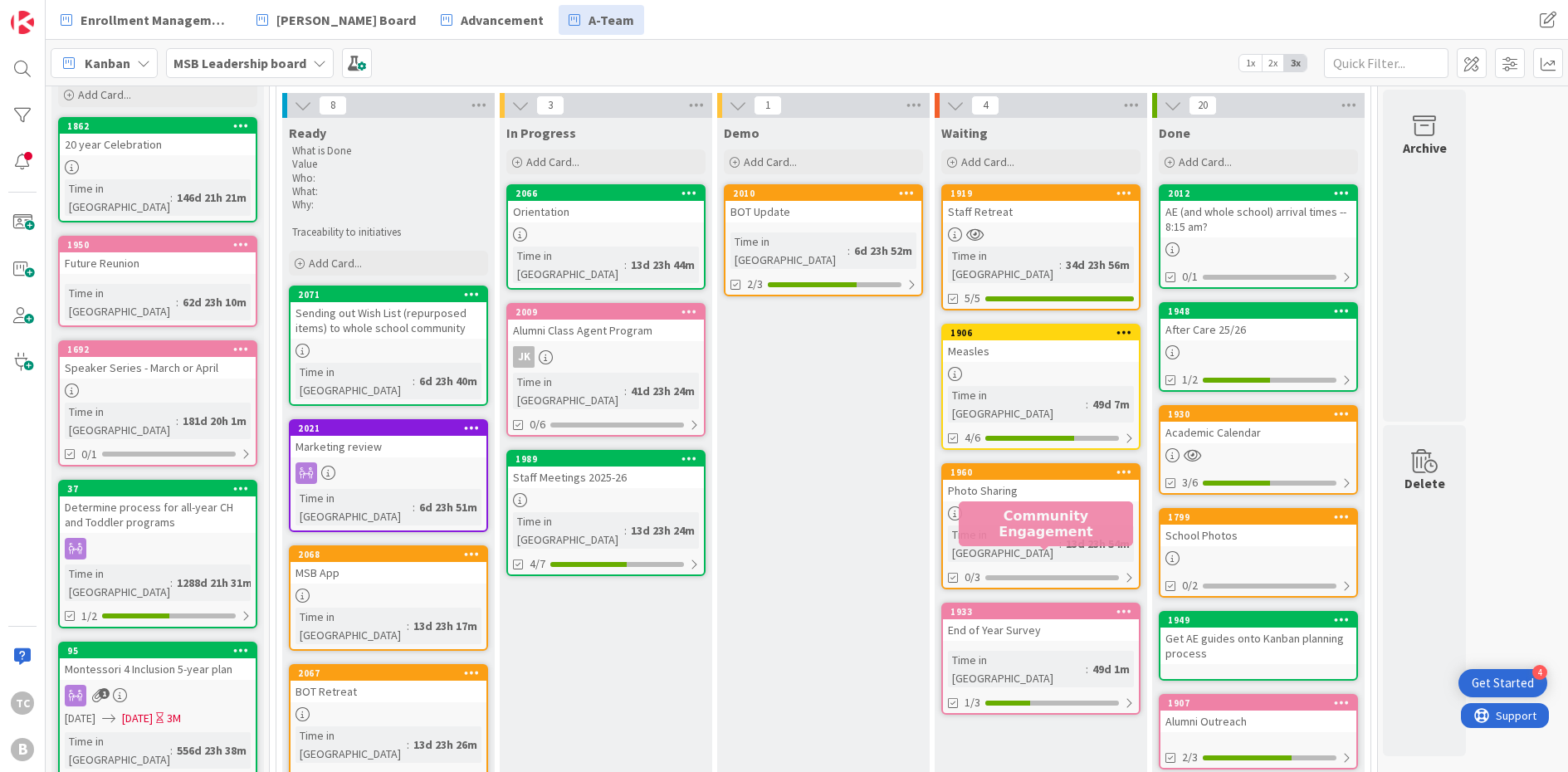
click at [967, 606] on div "1933" at bounding box center [1045, 612] width 188 height 11
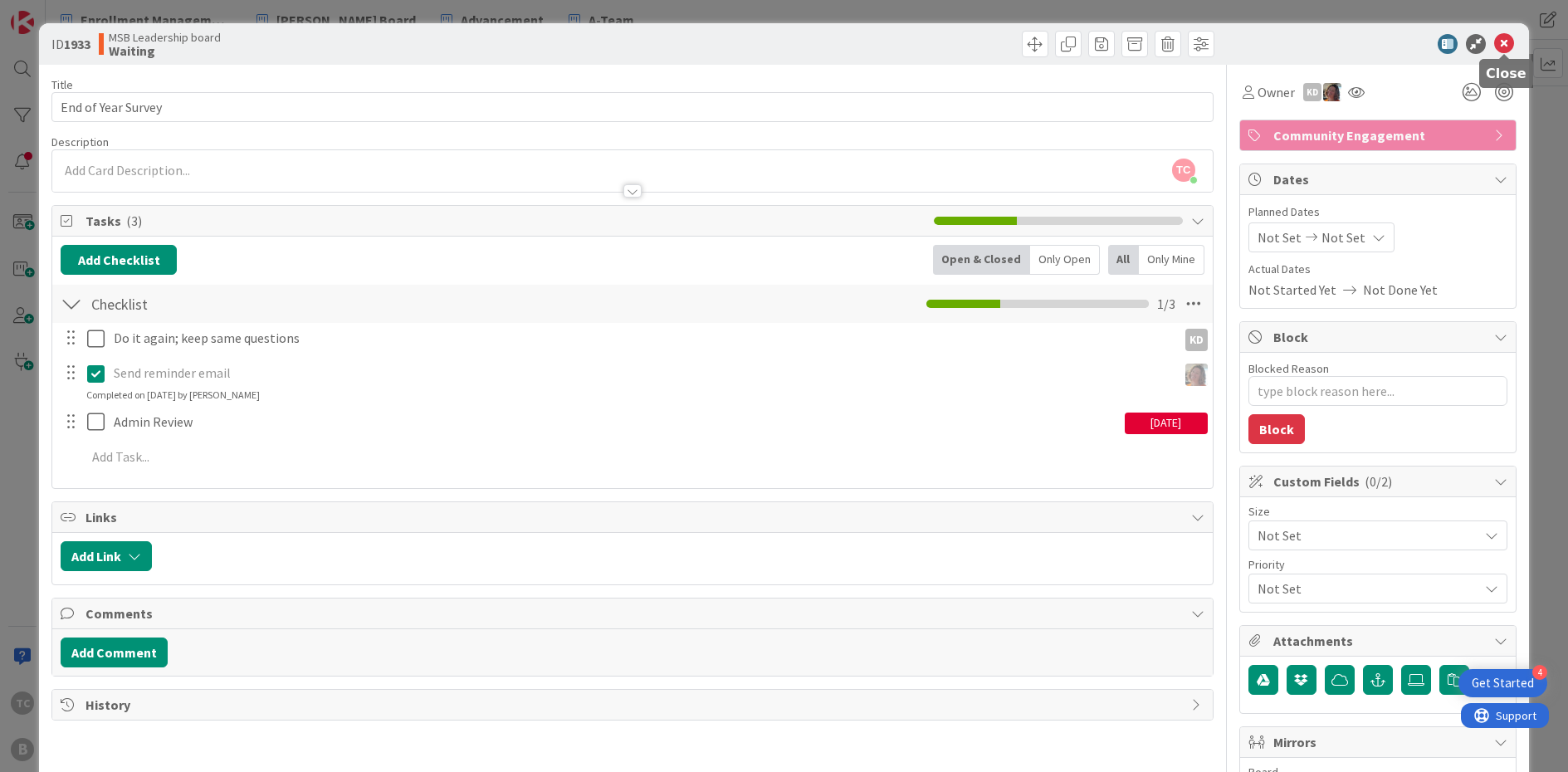
click at [1219, 41] on icon at bounding box center [1503, 44] width 20 height 20
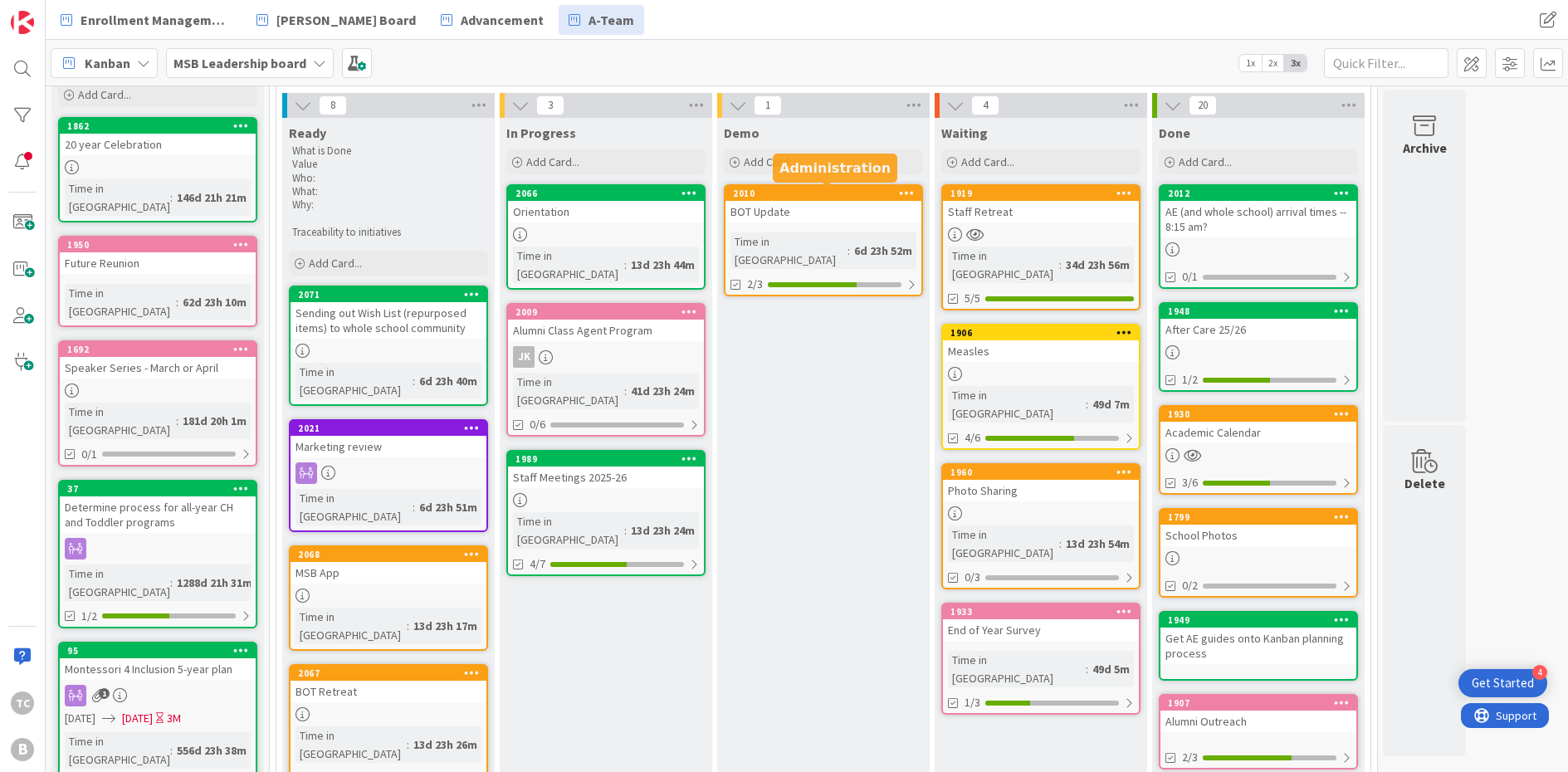
click at [736, 197] on div "2010" at bounding box center [827, 193] width 188 height 11
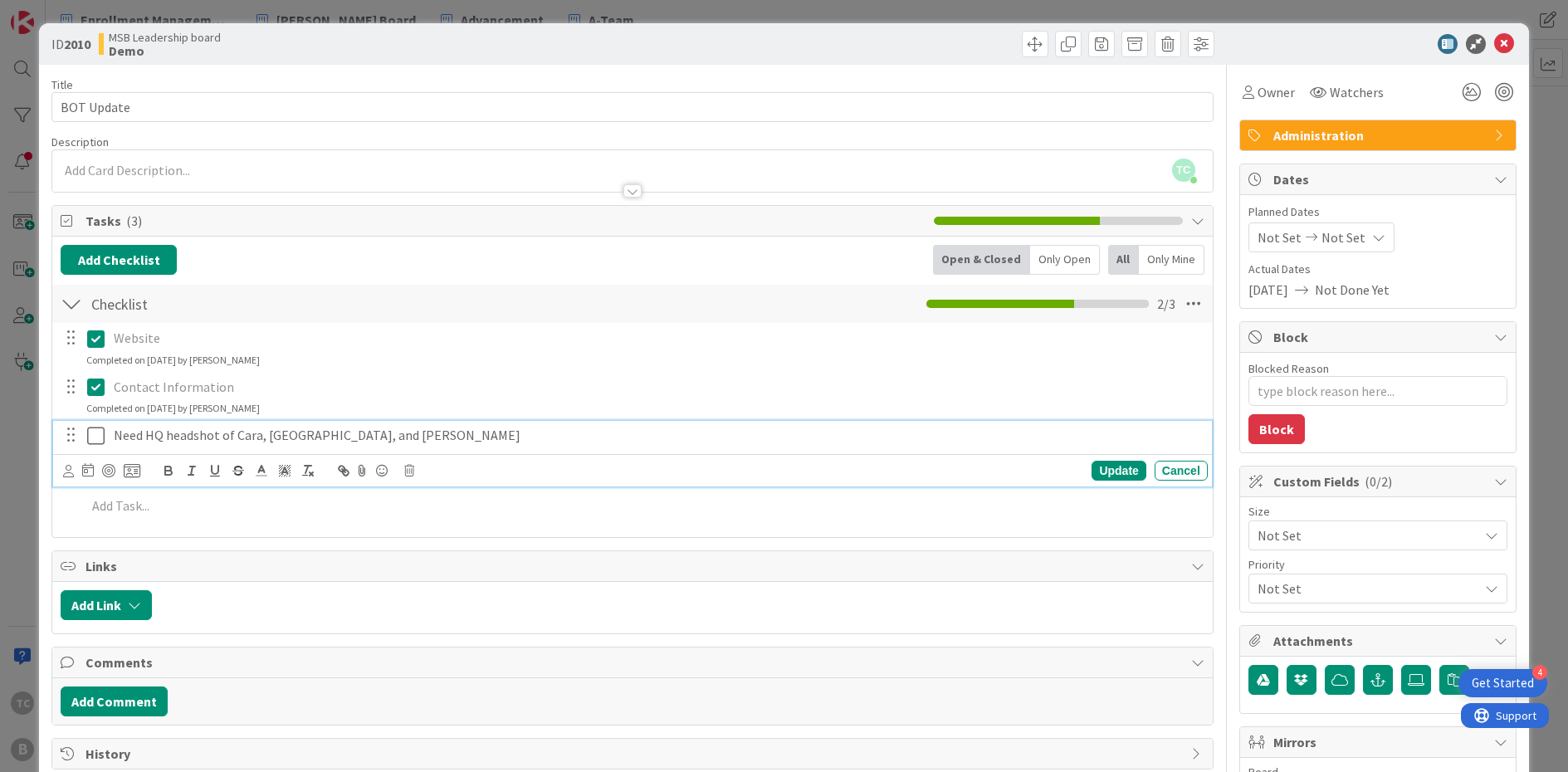
click at [98, 437] on icon at bounding box center [100, 435] width 25 height 20
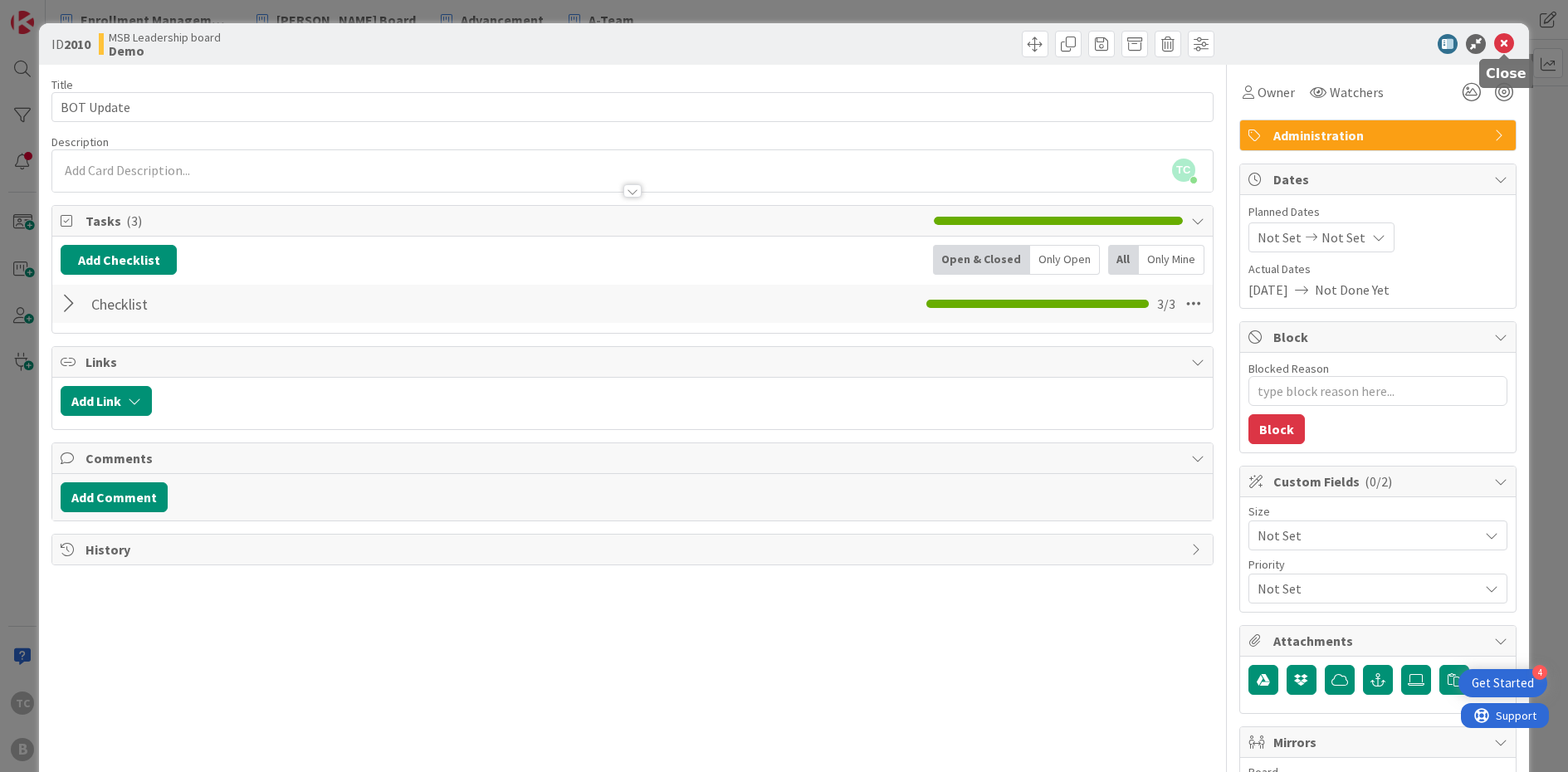
click at [1219, 42] on icon at bounding box center [1503, 44] width 20 height 20
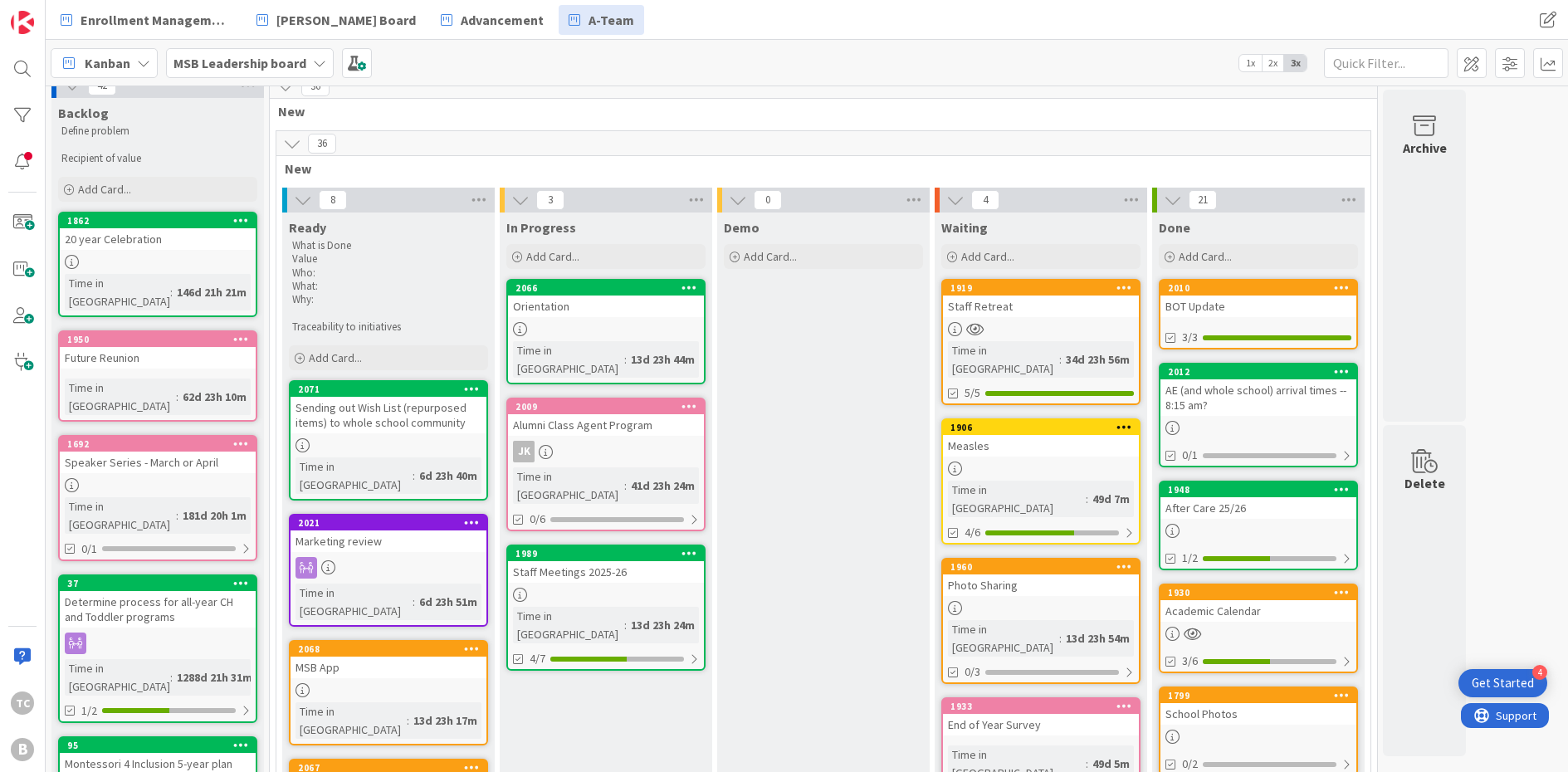
scroll to position [16, 0]
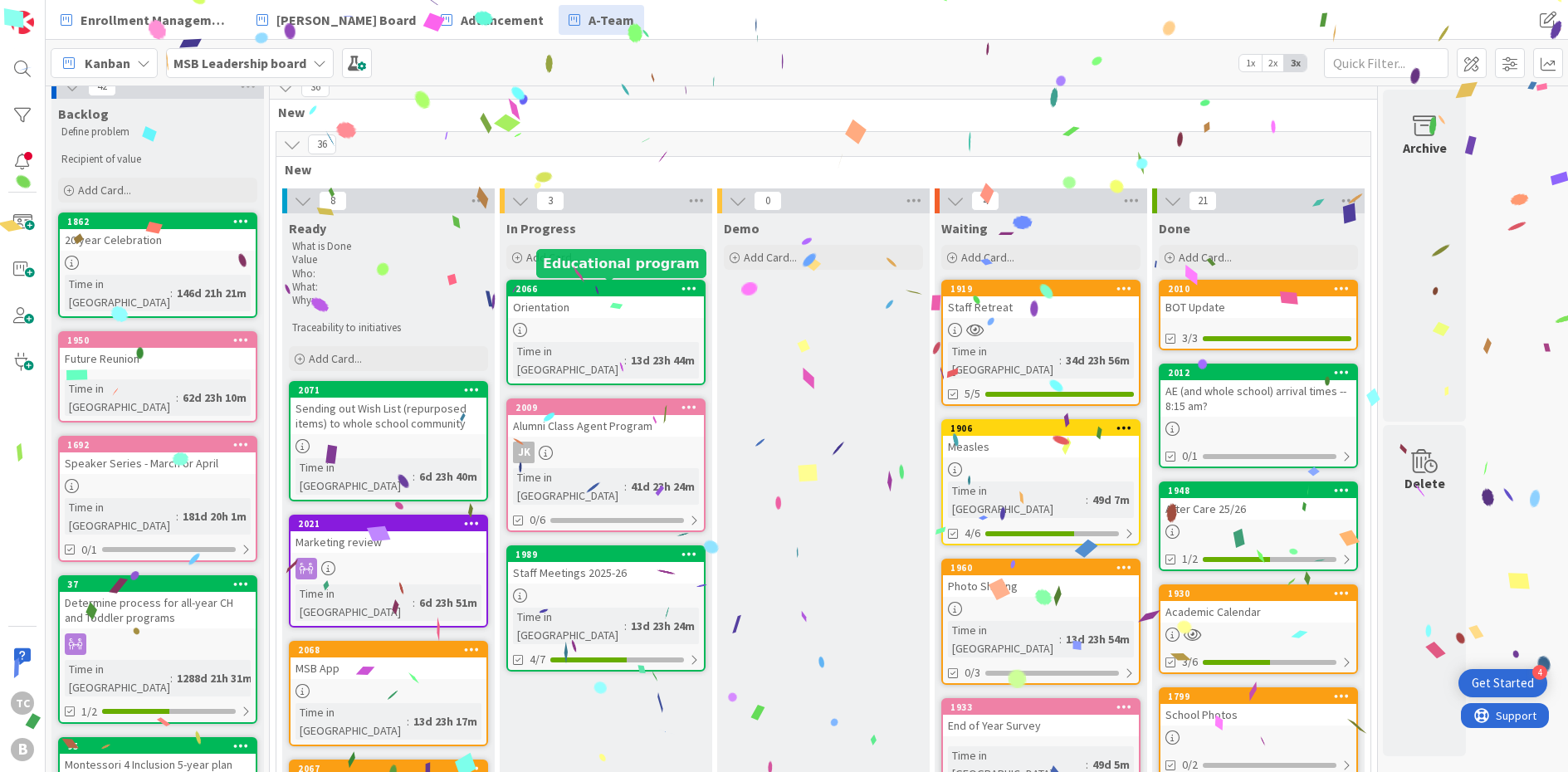
click at [633, 283] on div "2066" at bounding box center [610, 289] width 188 height 11
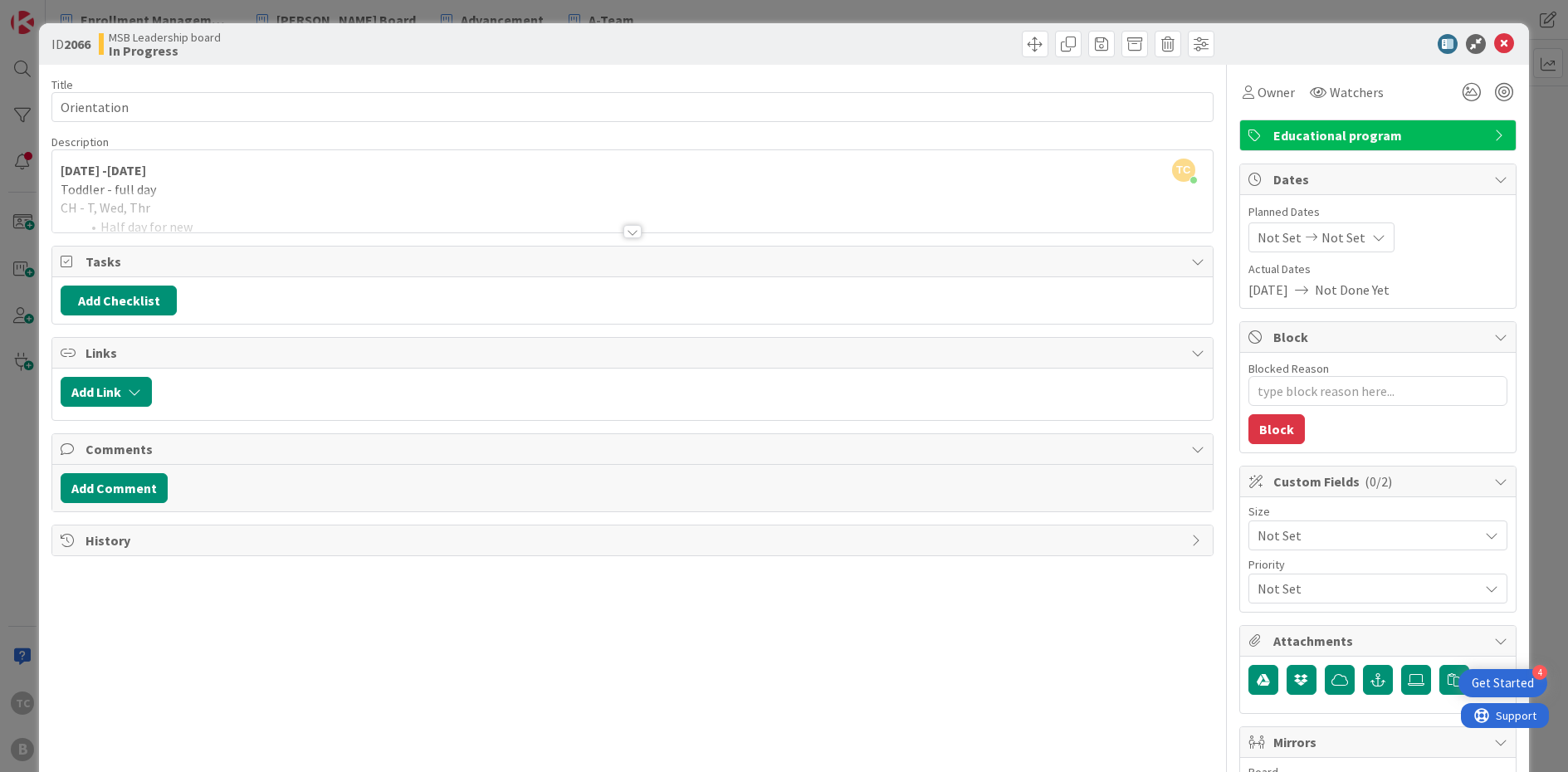
click at [631, 231] on div at bounding box center [632, 232] width 19 height 13
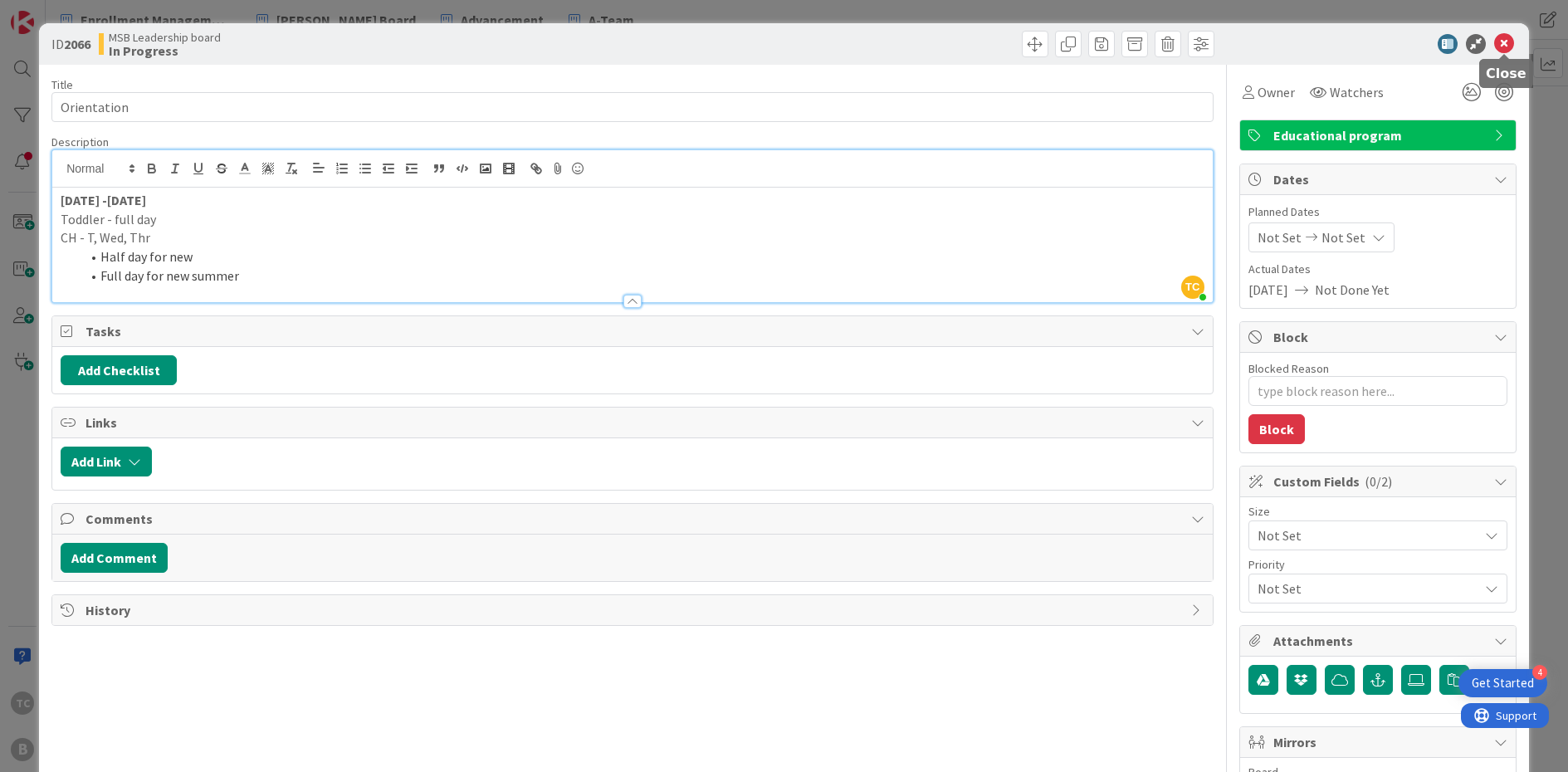
click at [1219, 43] on icon at bounding box center [1503, 44] width 20 height 20
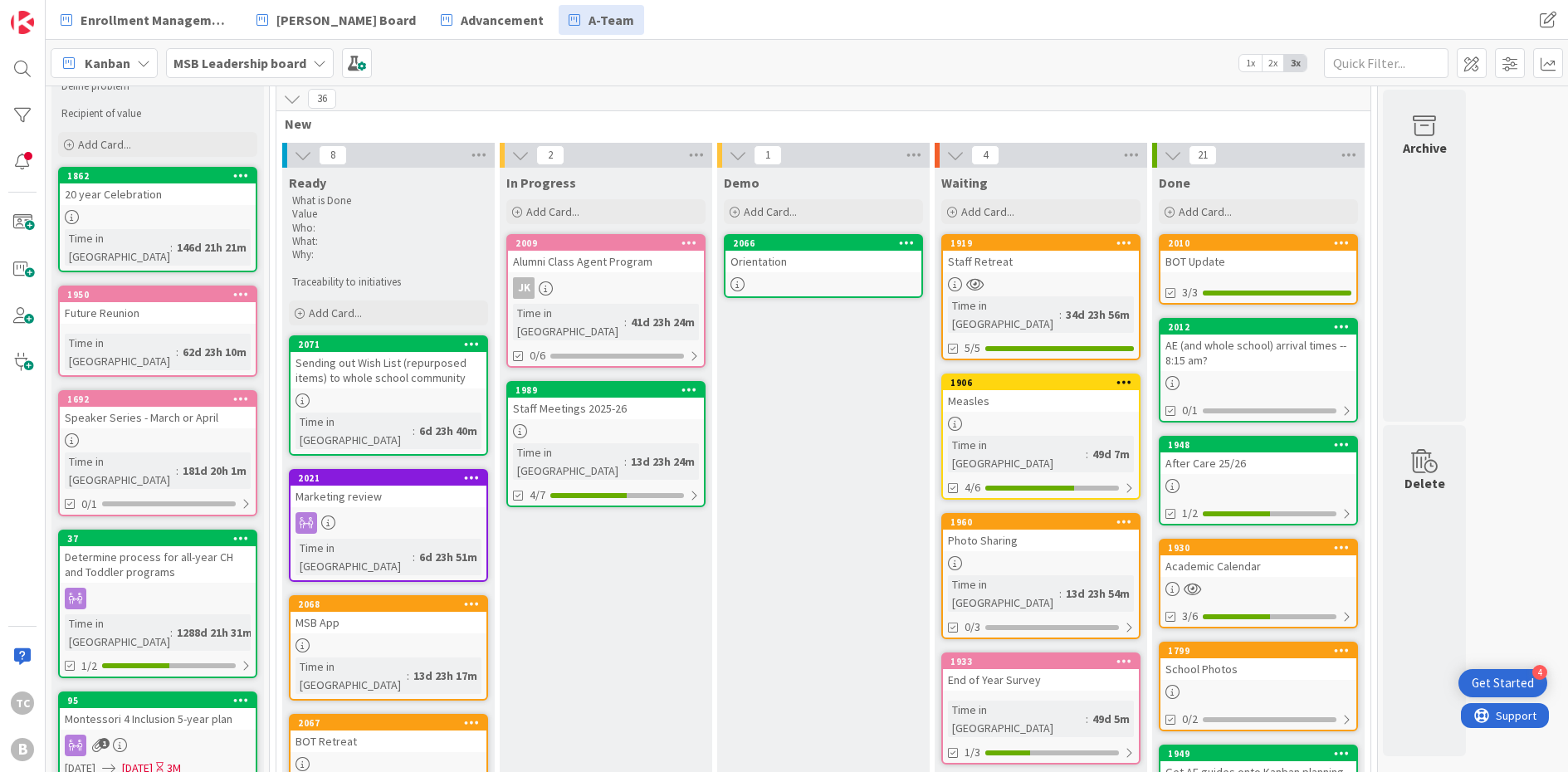
scroll to position [88, 0]
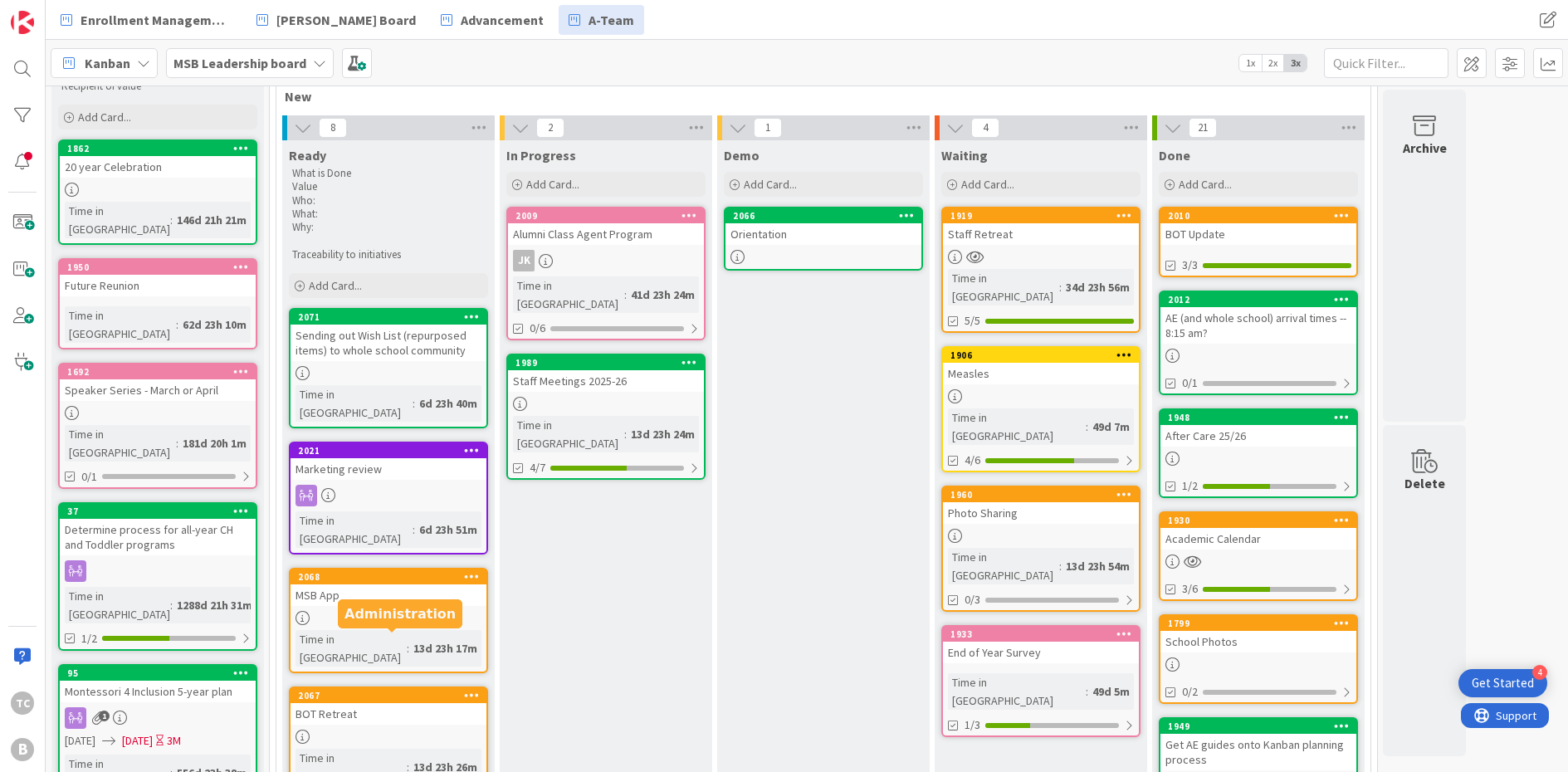
click at [441, 653] on div "2067" at bounding box center [392, 696] width 188 height 11
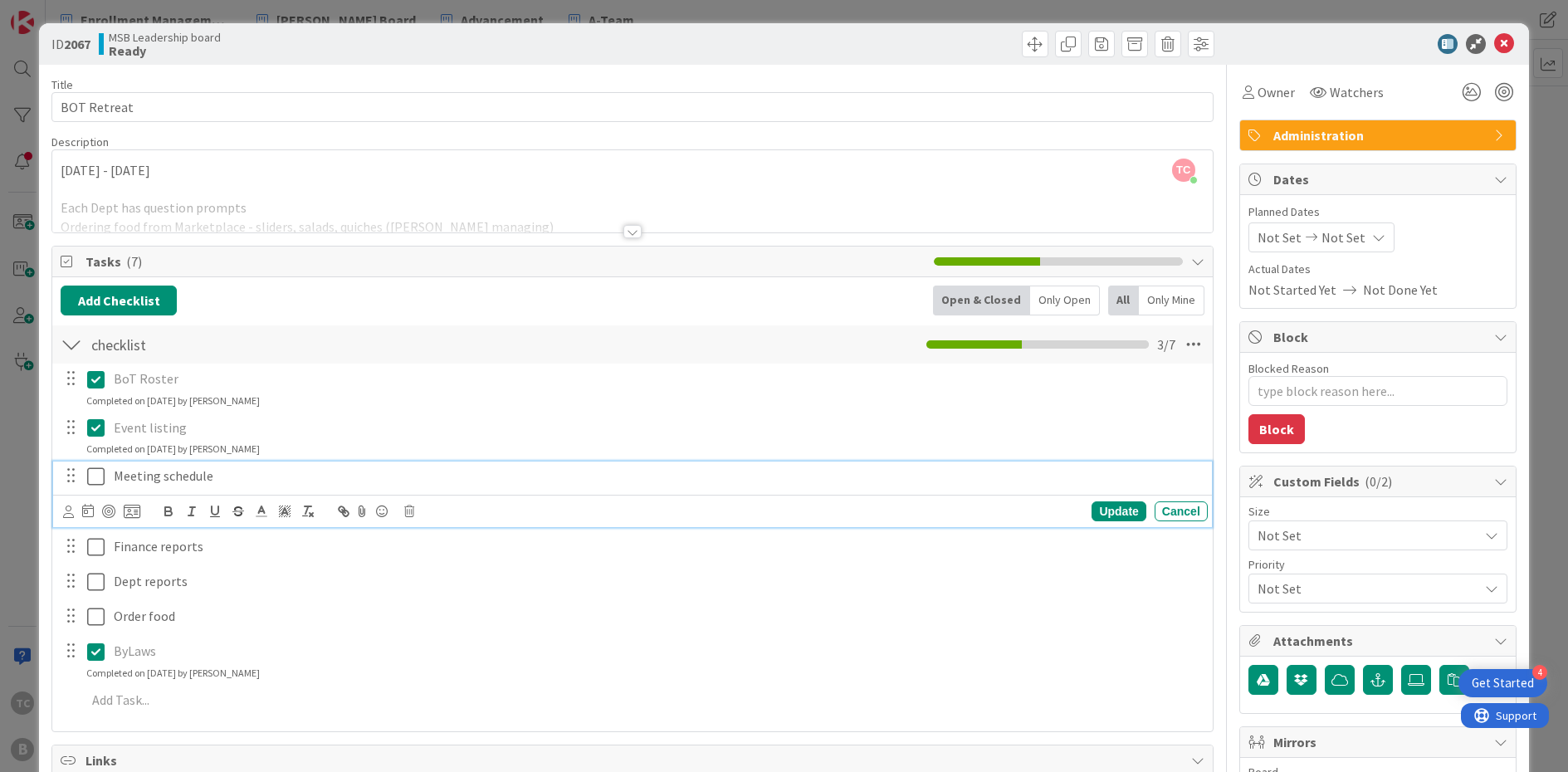
click at [97, 480] on icon at bounding box center [100, 476] width 25 height 20
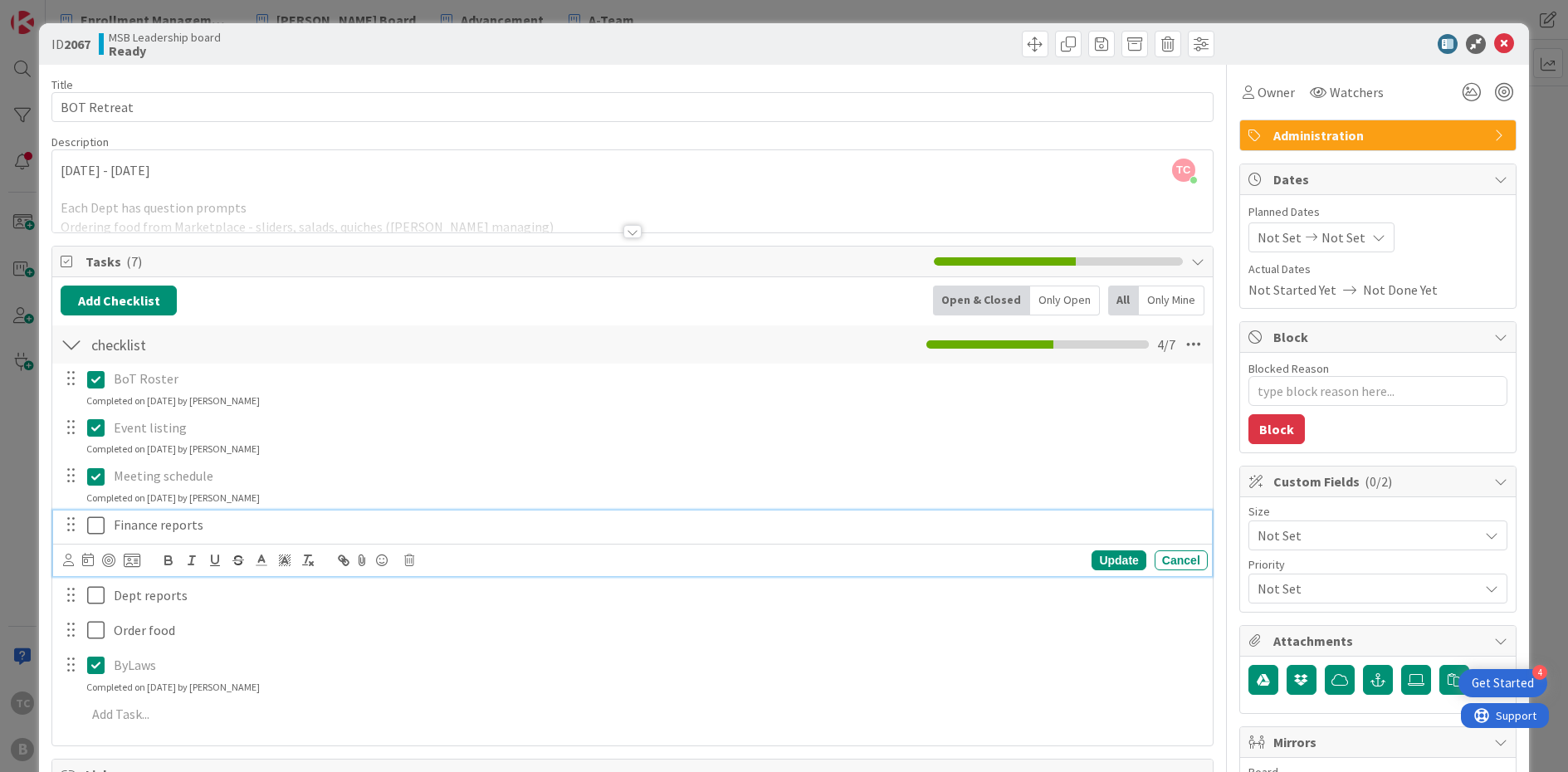
click at [94, 521] on icon at bounding box center [100, 525] width 25 height 20
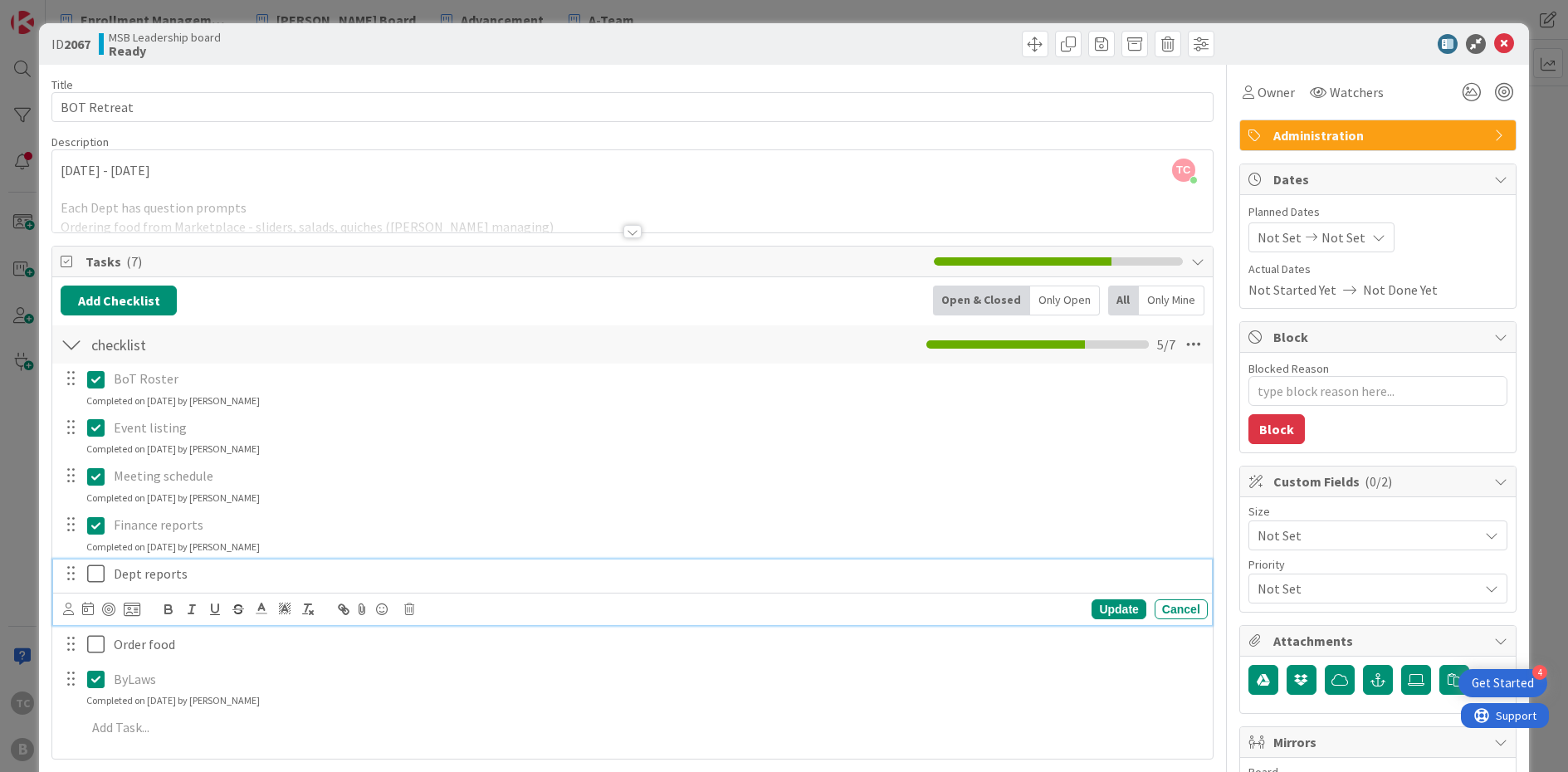
click at [93, 572] on icon at bounding box center [100, 573] width 25 height 20
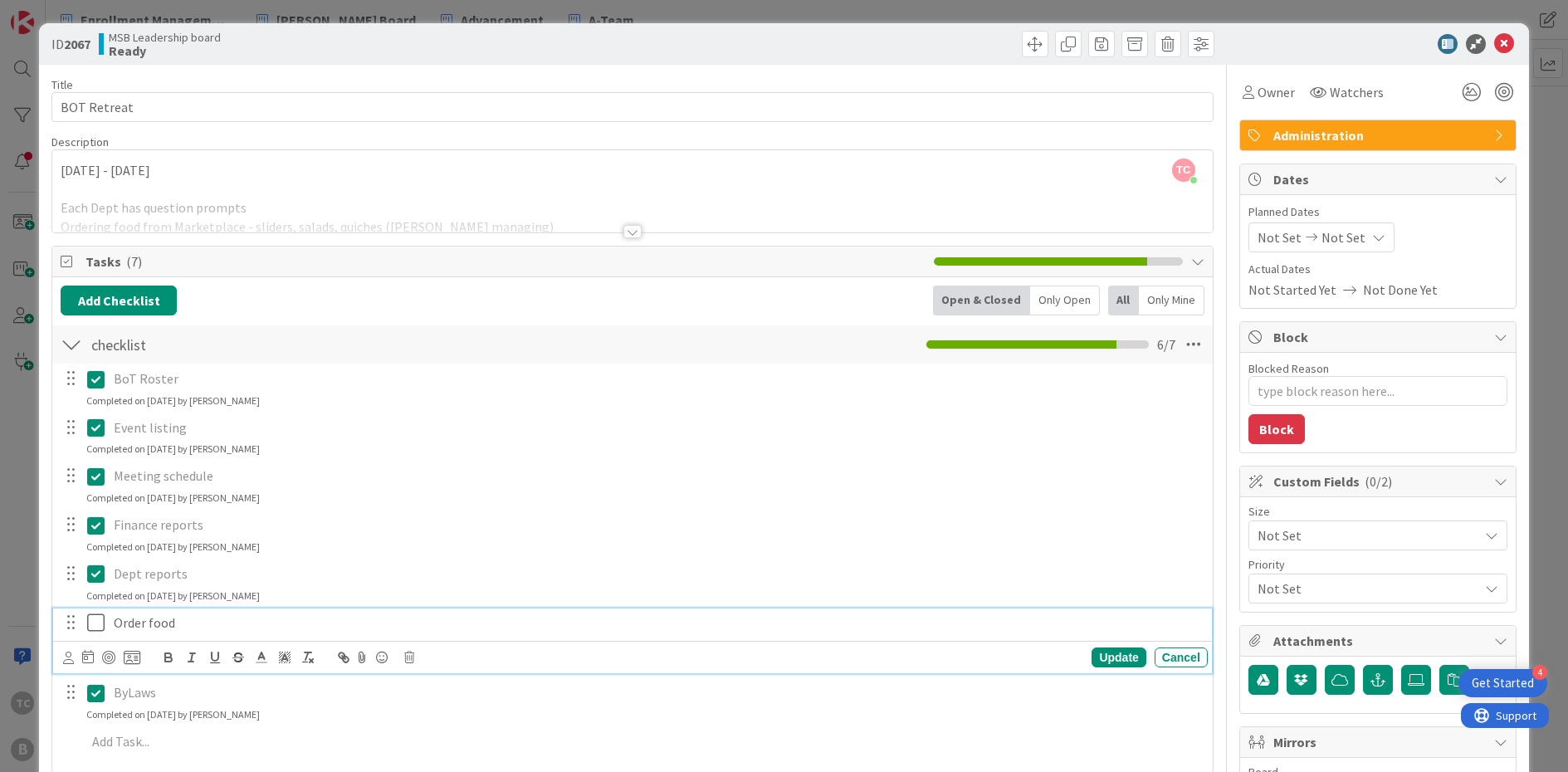
click at [96, 622] on icon at bounding box center [100, 622] width 25 height 20
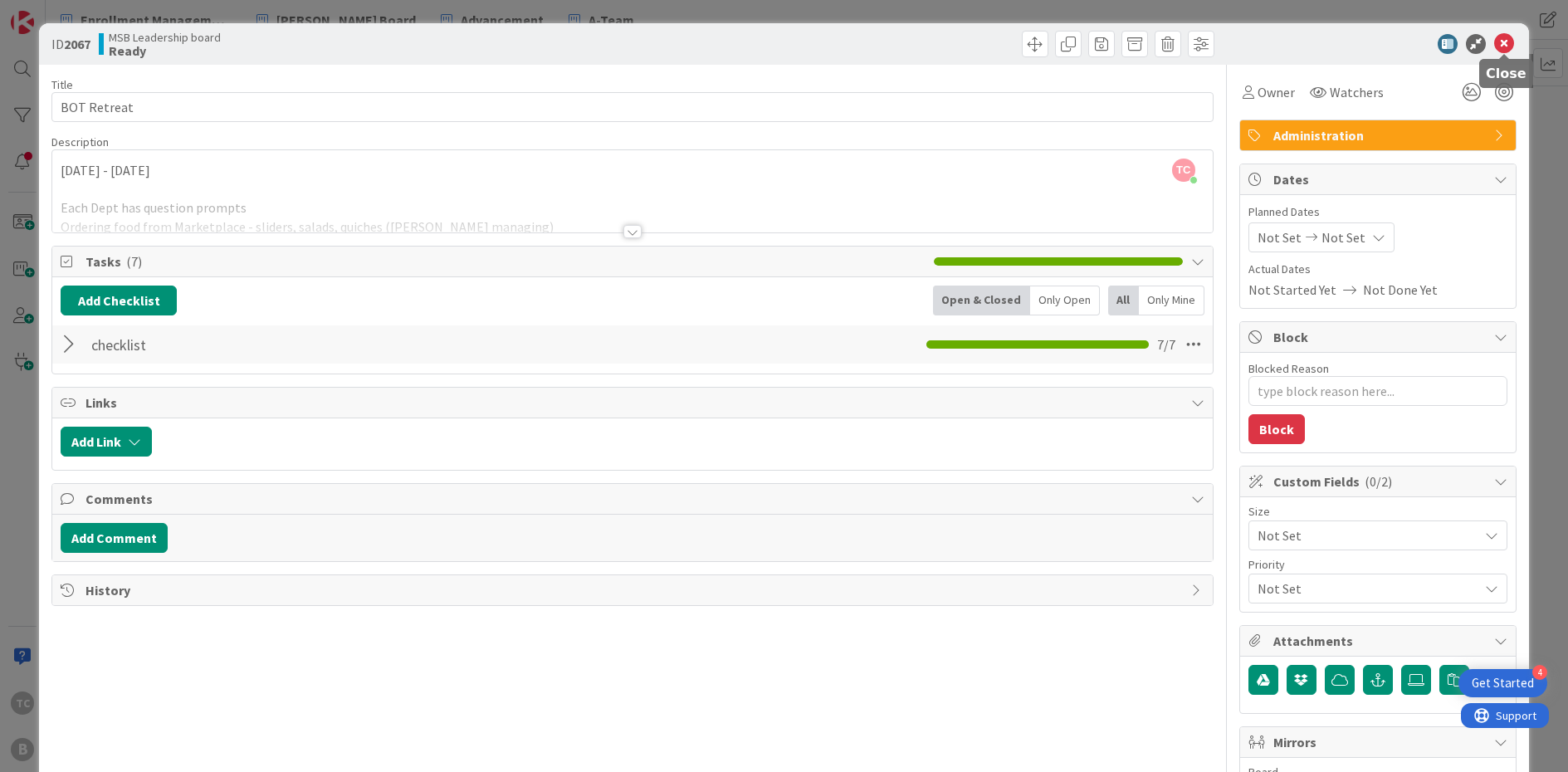
click at [1219, 40] on icon at bounding box center [1503, 44] width 20 height 20
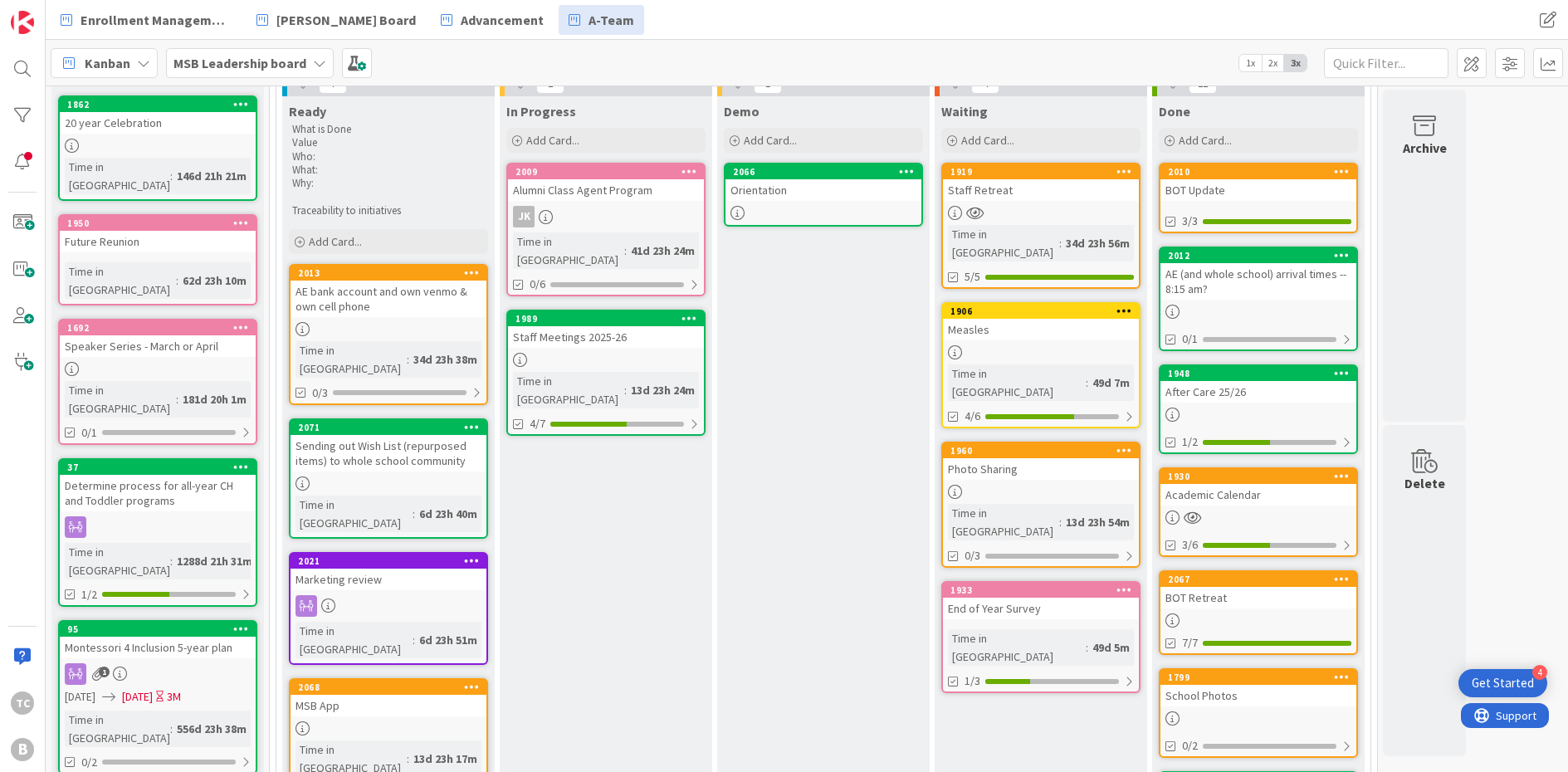
scroll to position [116, 0]
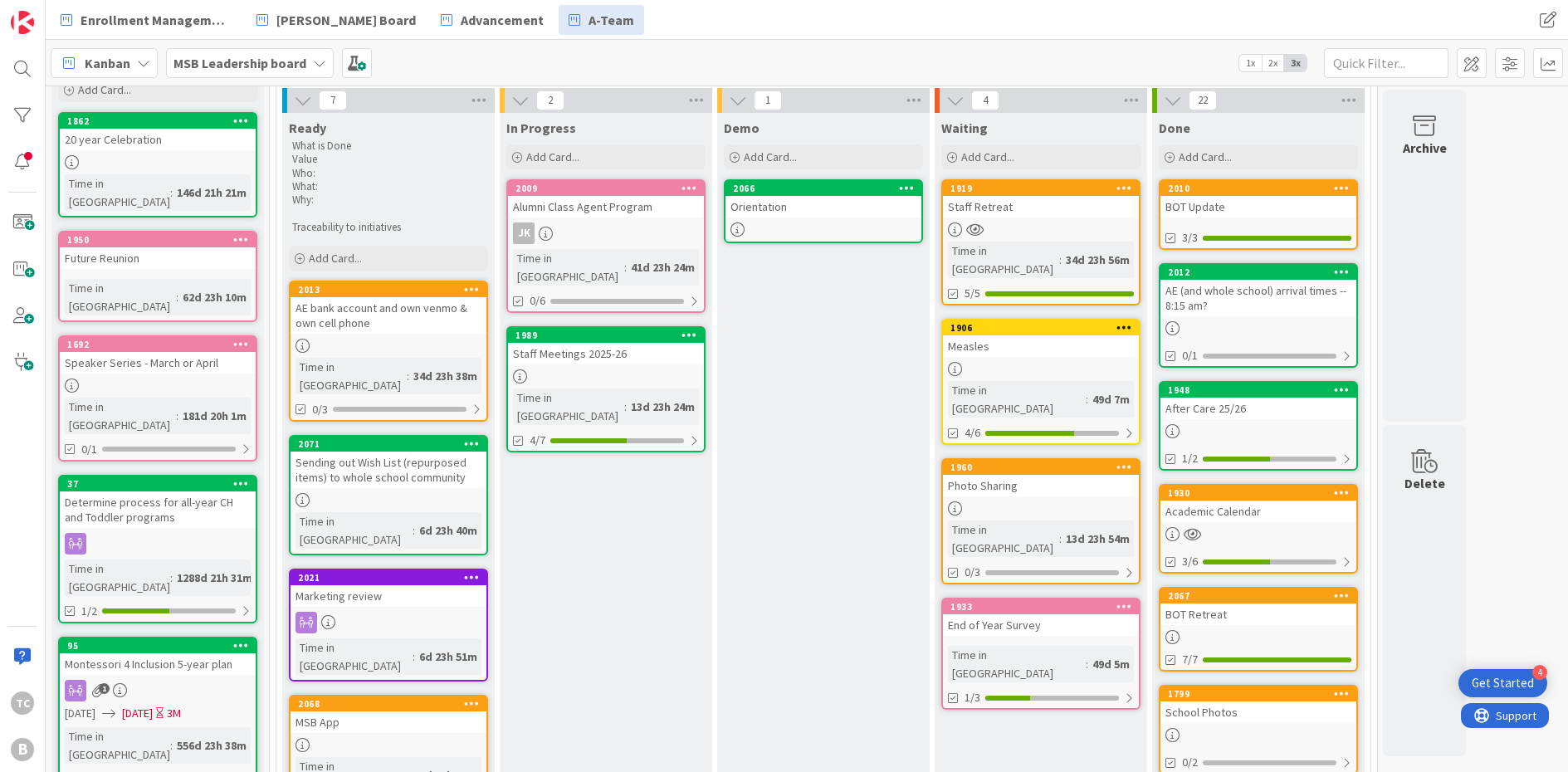
click at [589, 343] on div "Staff Meetings 2025-26" at bounding box center [605, 353] width 196 height 21
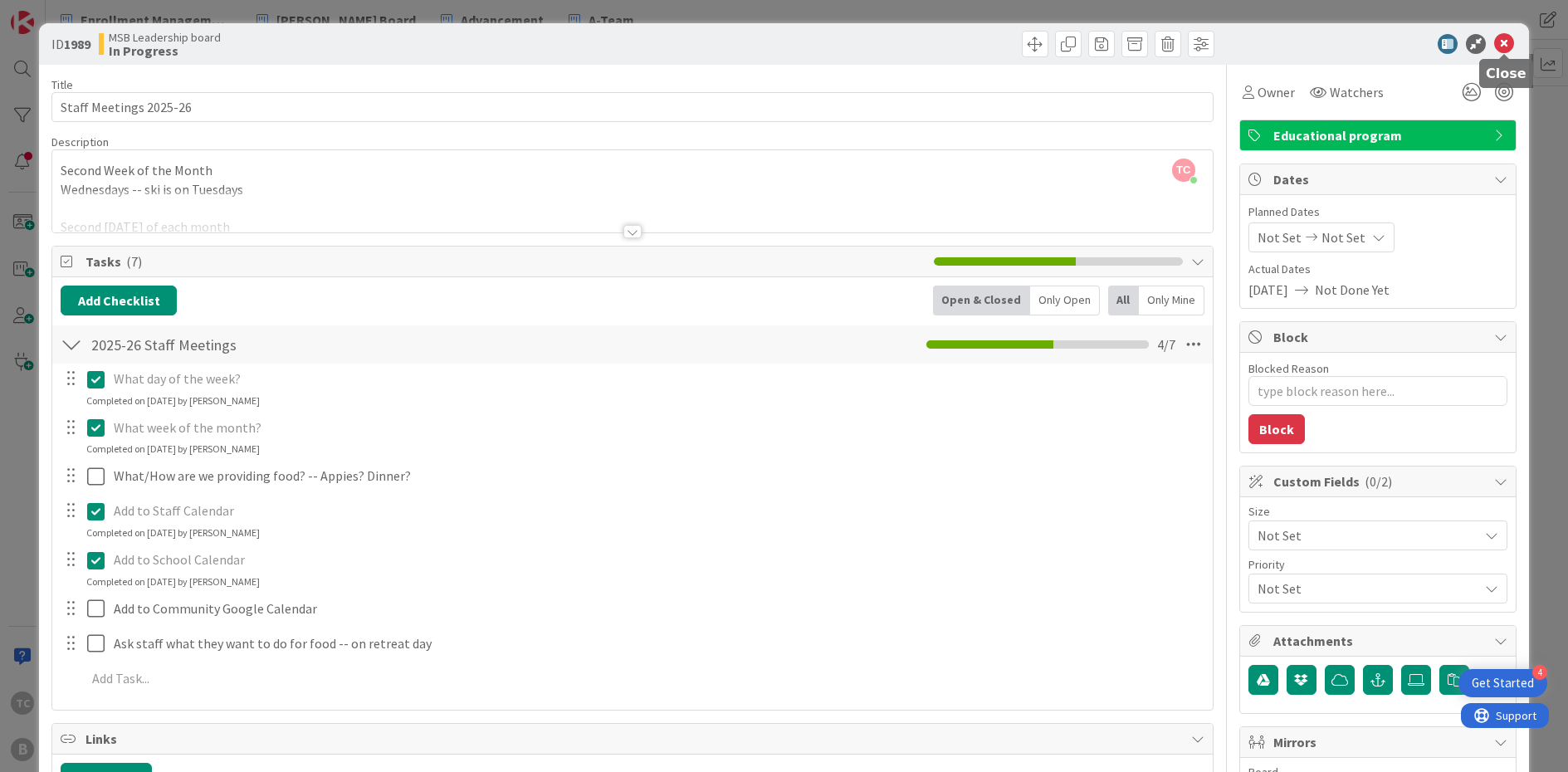
click at [1219, 44] on icon at bounding box center [1503, 44] width 20 height 20
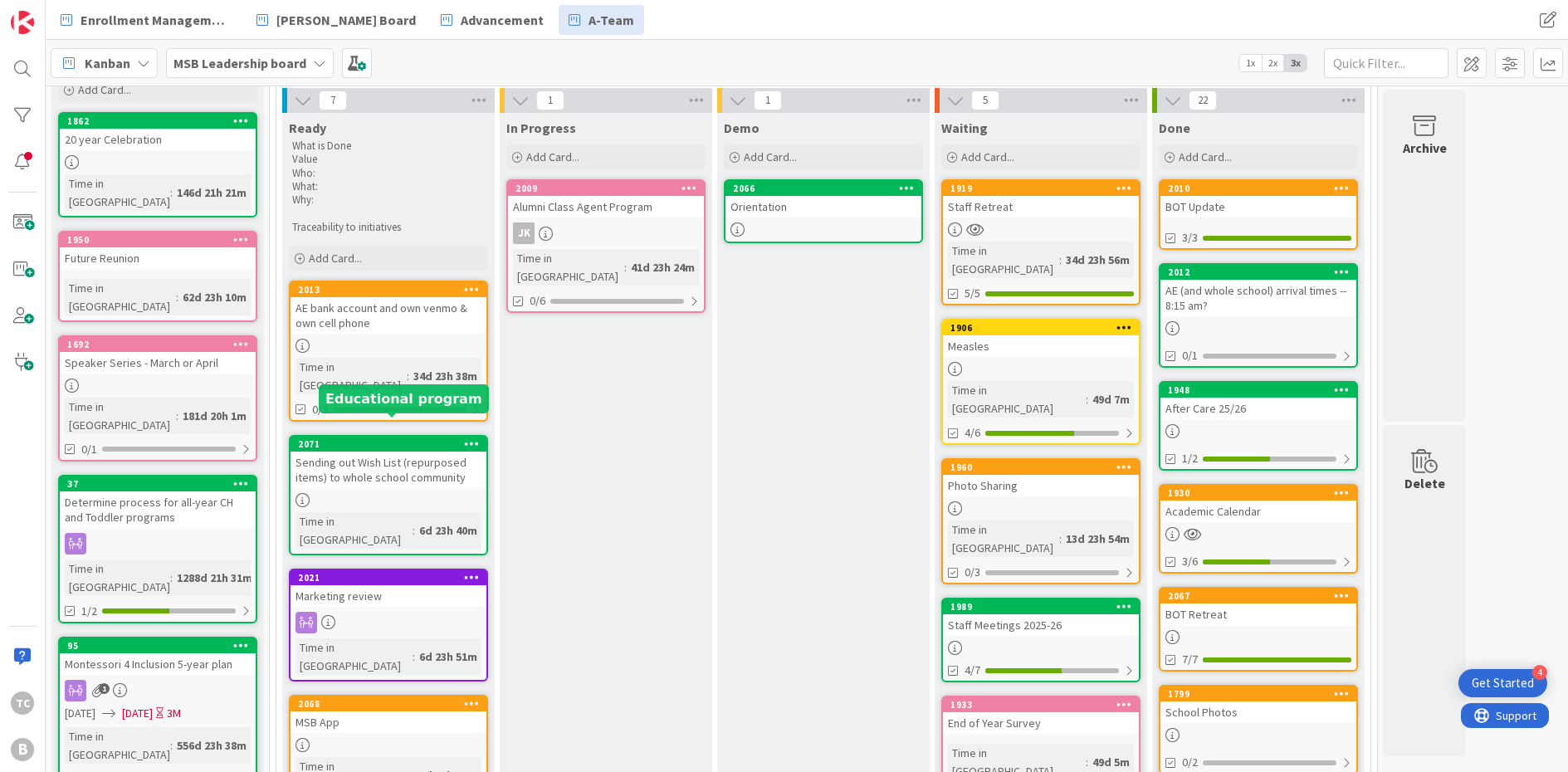
click at [429, 439] on div "2071" at bounding box center [392, 444] width 188 height 11
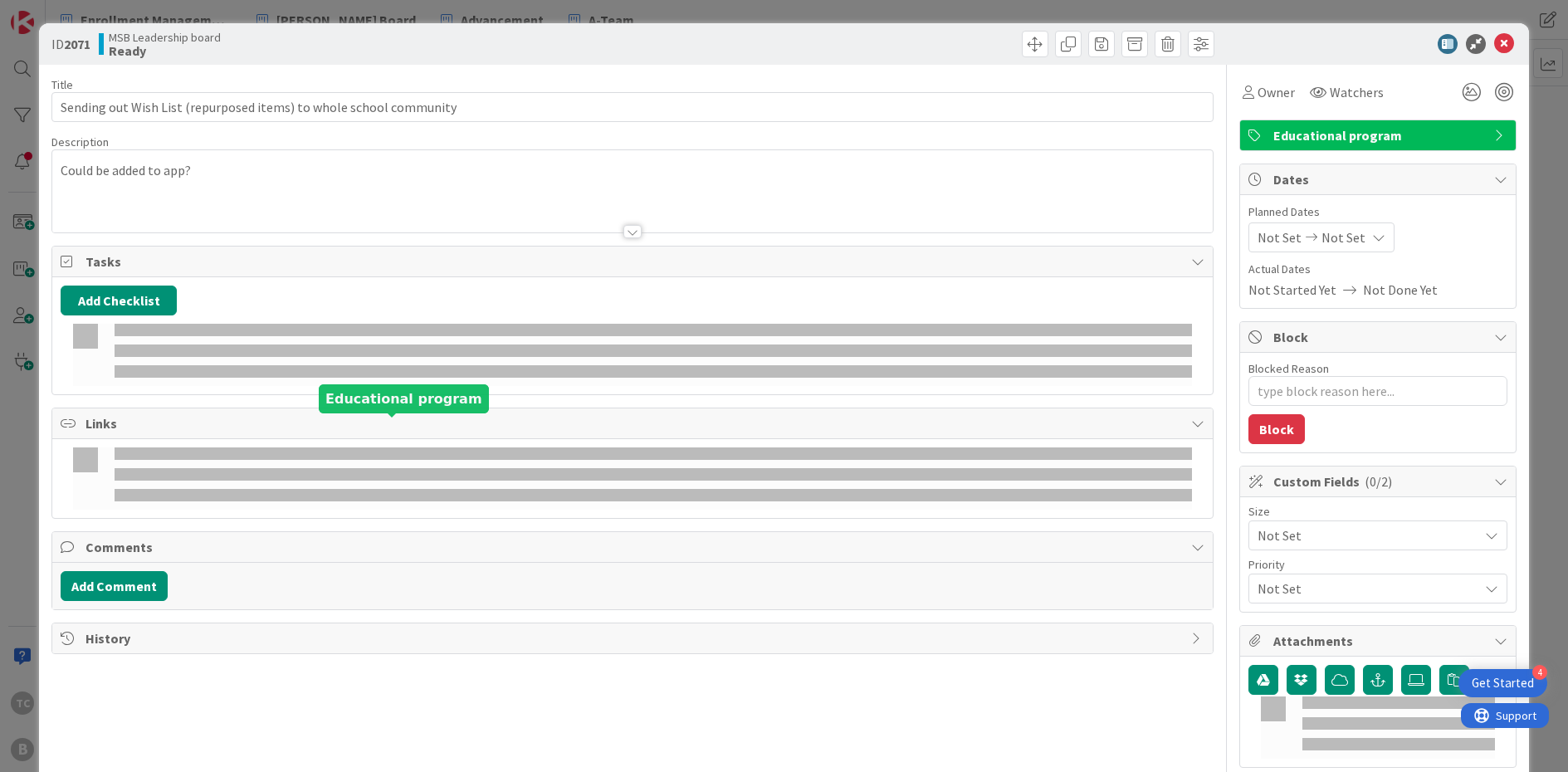
type textarea "x"
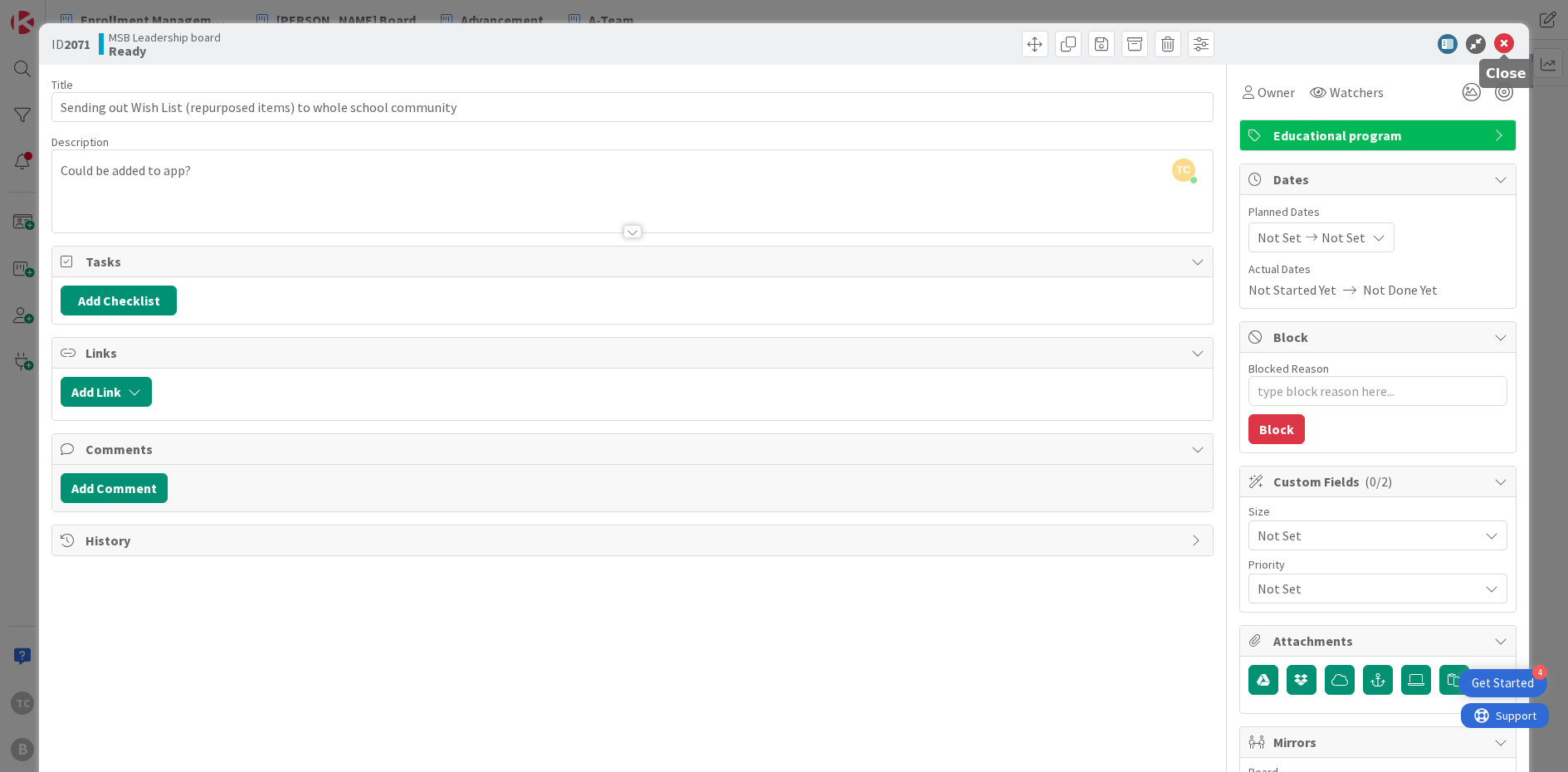
click at [1219, 42] on icon at bounding box center [1503, 44] width 20 height 20
